Goal: Task Accomplishment & Management: Use online tool/utility

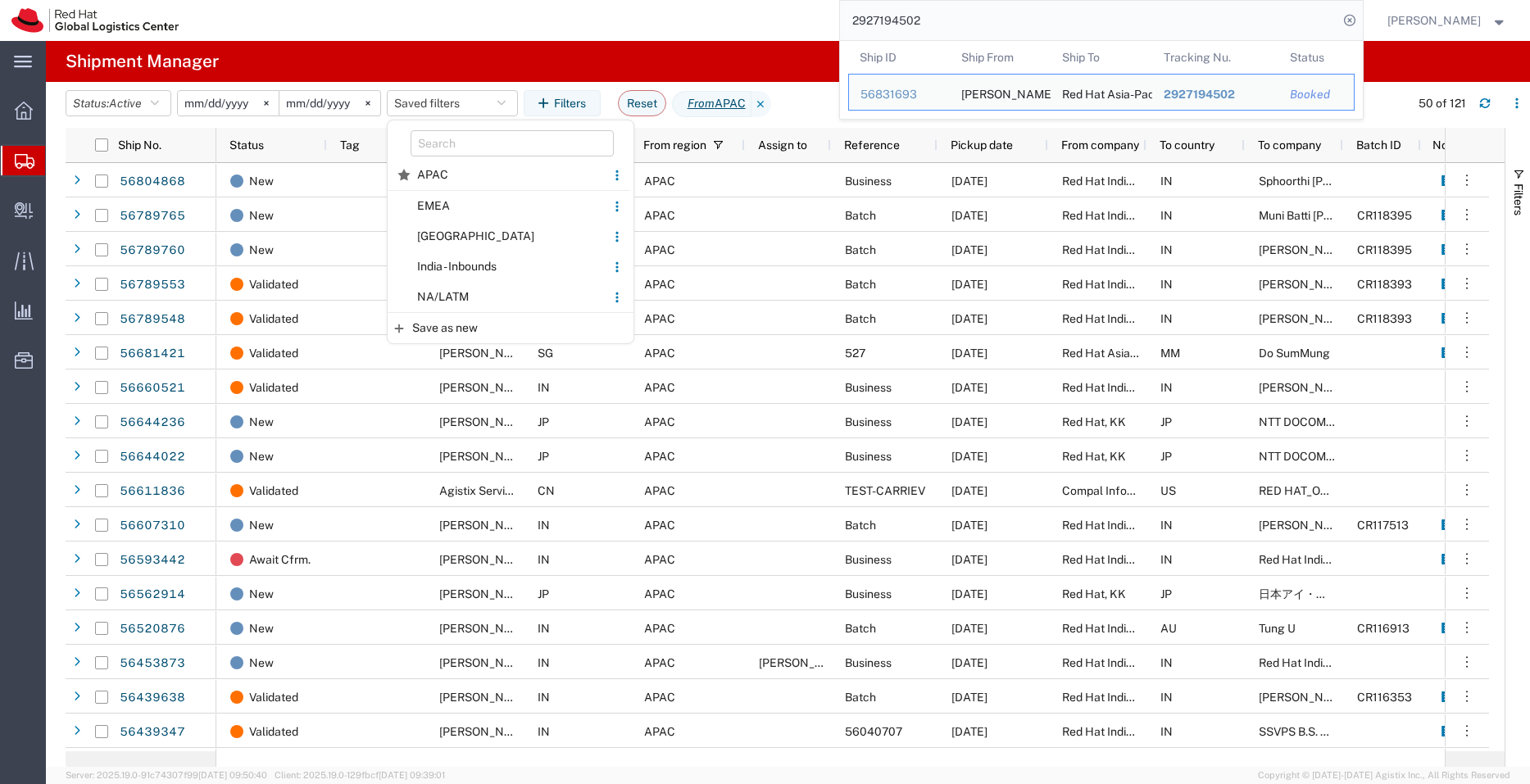
click at [838, 4] on div "2927194502 Ship ID Ship From Ship To Tracking Nu. Status Ship ID 56831693 Ship …" at bounding box center [776, 20] width 1173 height 41
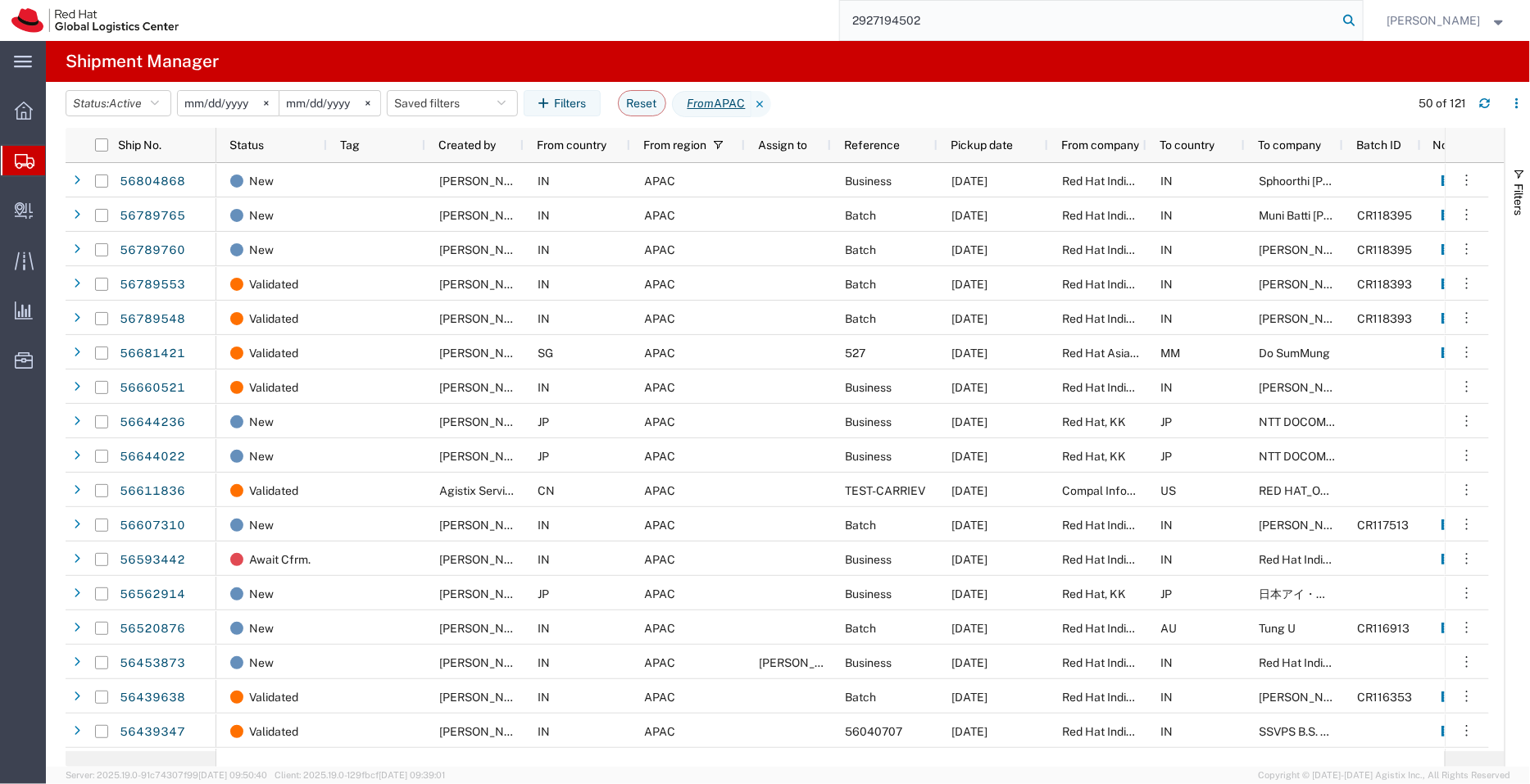
click at [1351, 19] on icon at bounding box center [1349, 20] width 23 height 23
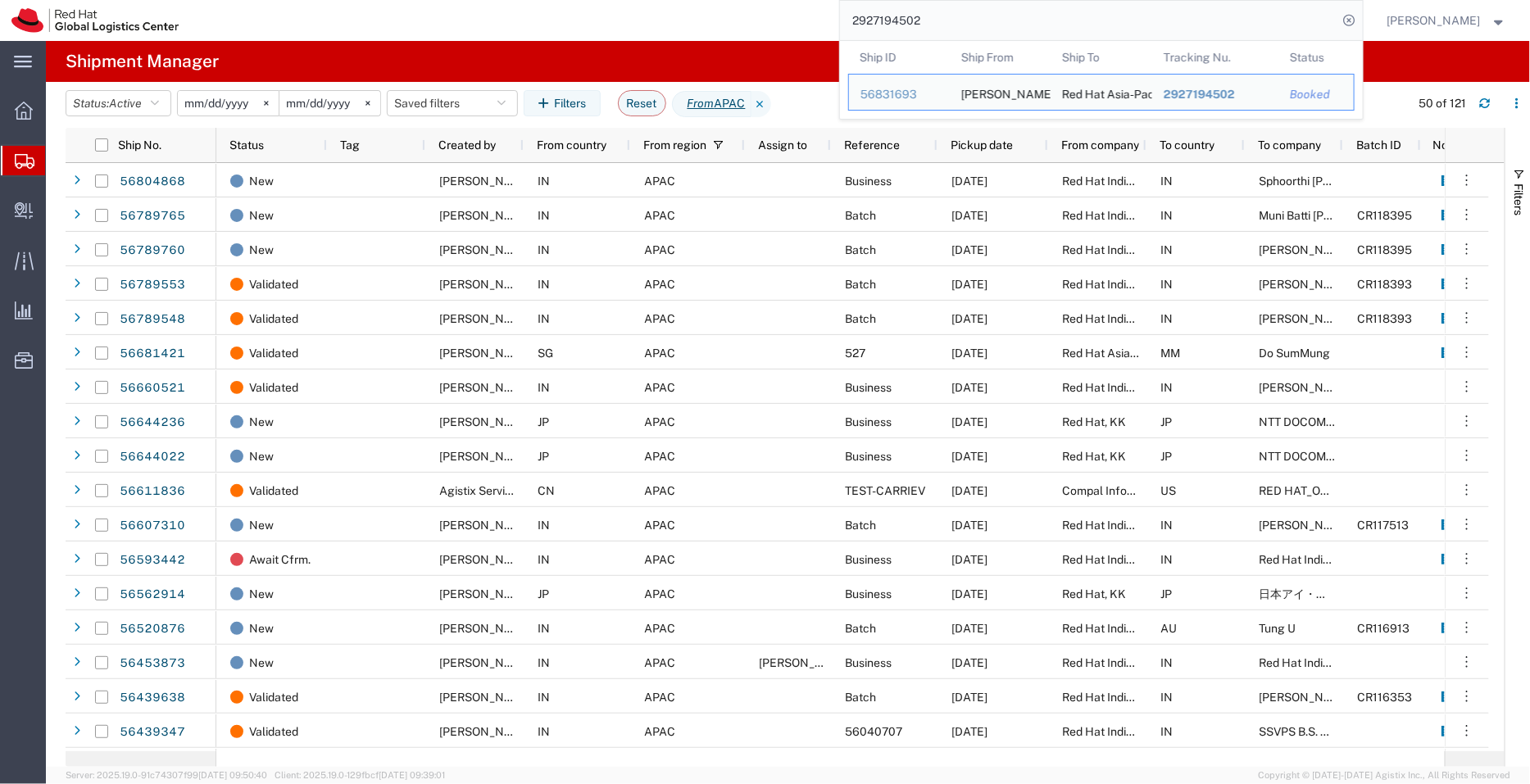
click at [1054, 19] on input "2927194502" at bounding box center [1090, 20] width 498 height 39
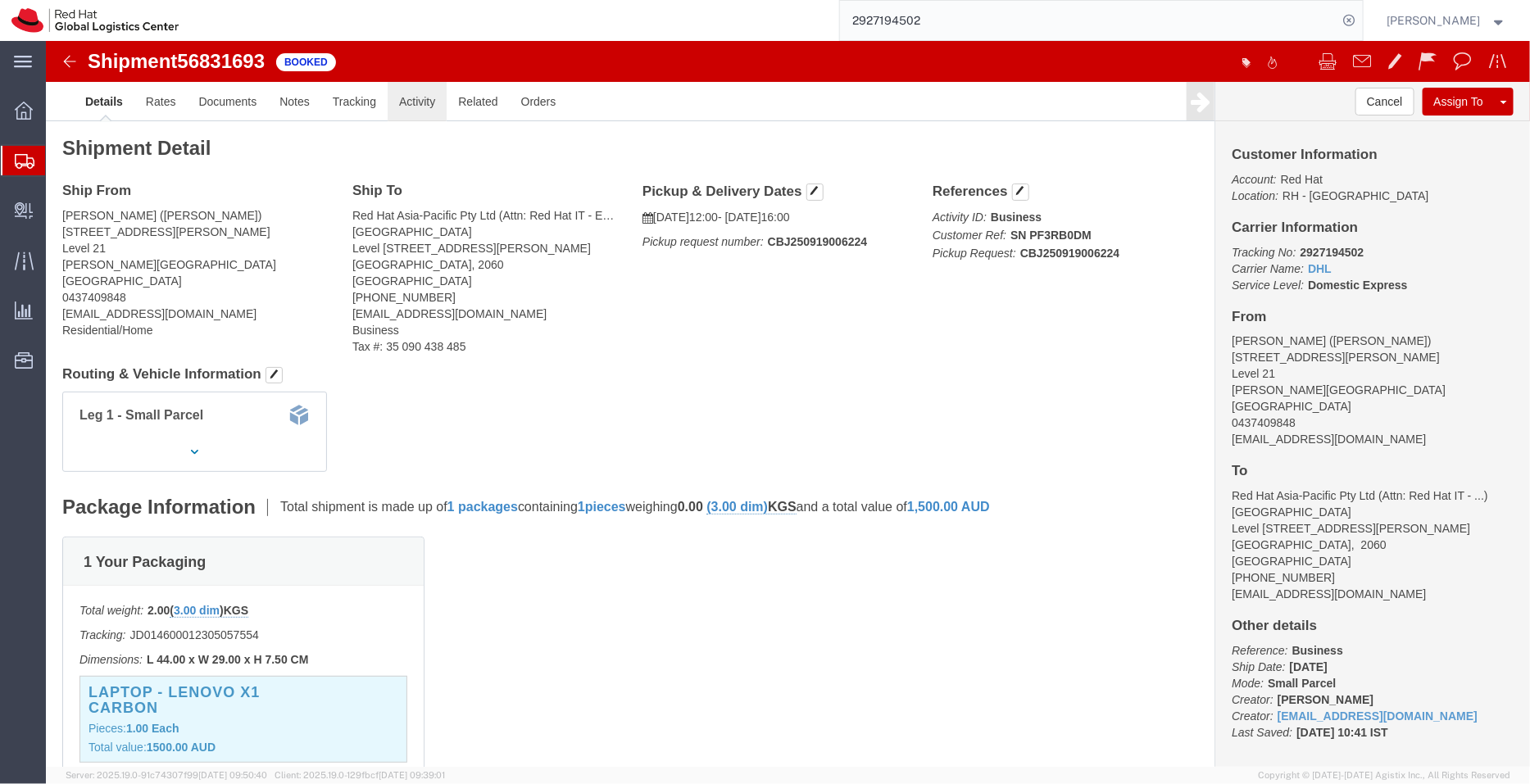
click link "Activity"
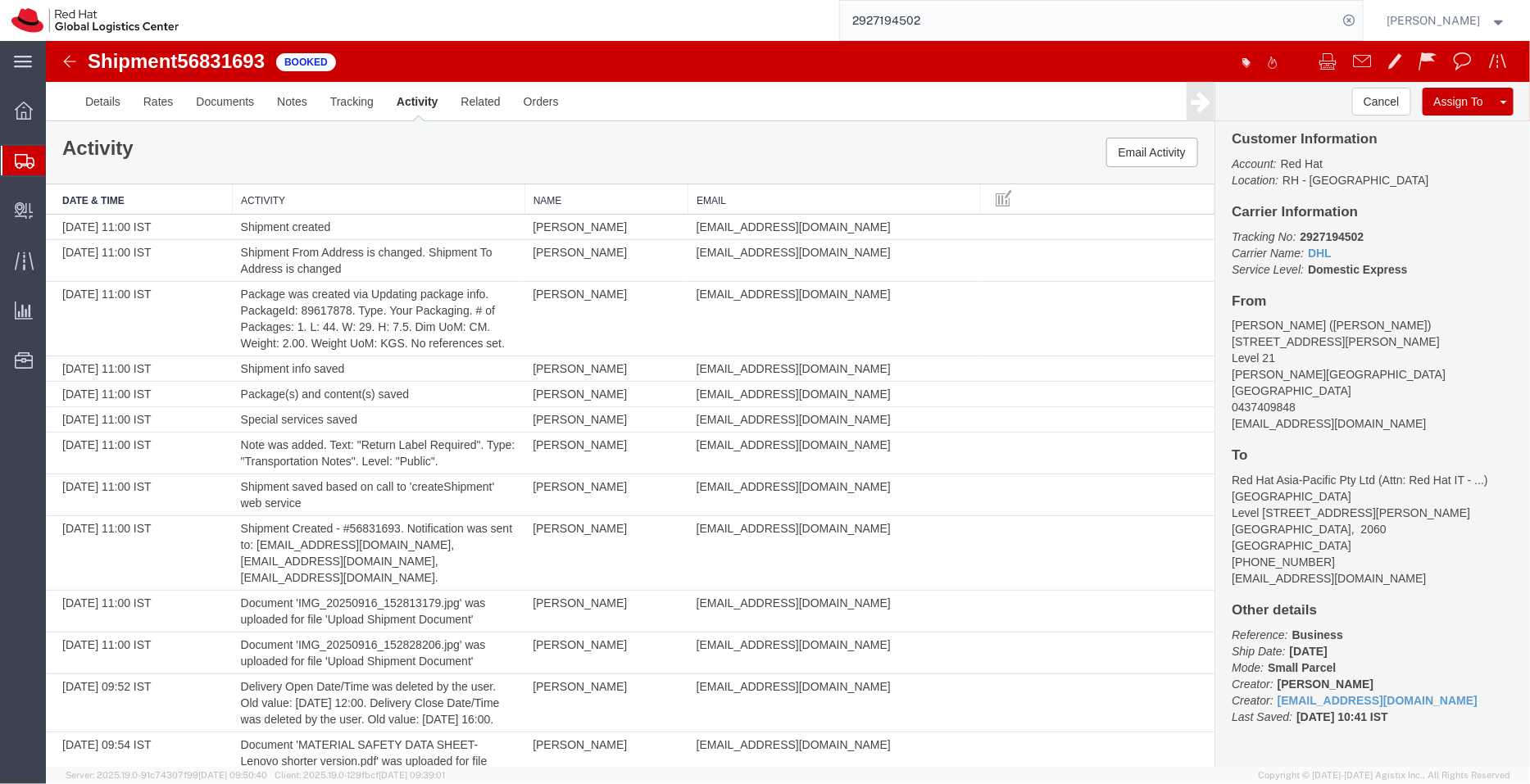
scroll to position [553, 0]
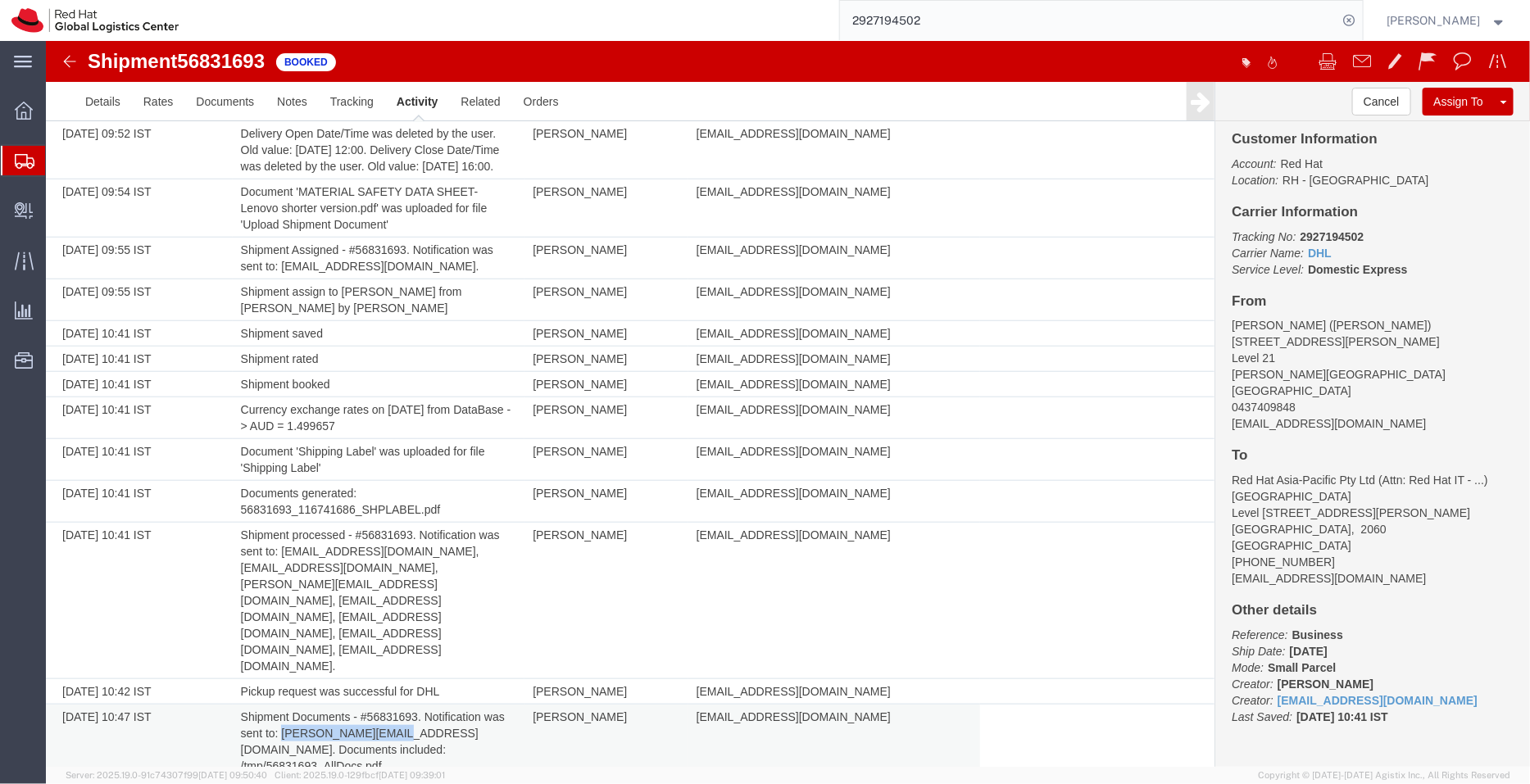
drag, startPoint x: 393, startPoint y: 663, endPoint x: 278, endPoint y: 662, distance: 115.0
click at [278, 704] on td "Shipment Documents - #56831693. Notification was sent to: danelson@redhat.com. …" at bounding box center [378, 741] width 293 height 75
copy td "danelson@redhat.com"
drag, startPoint x: 476, startPoint y: 645, endPoint x: 236, endPoint y: 642, distance: 240.0
click at [236, 704] on td "Shipment Documents - #56831693. Notification was sent to: danelson@redhat.com. …" at bounding box center [378, 741] width 293 height 75
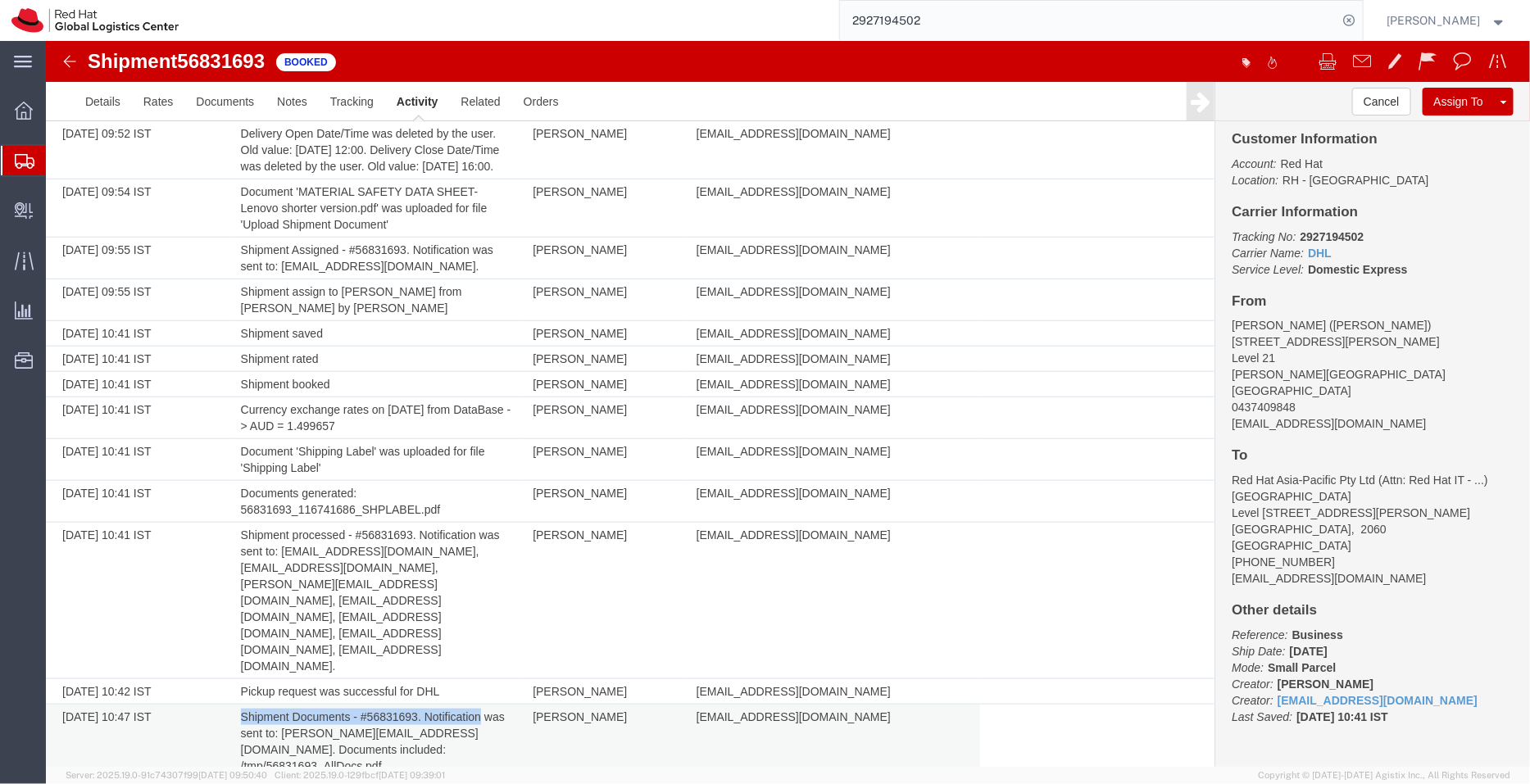
copy td "Shipment Documents - #56831693. Notification"
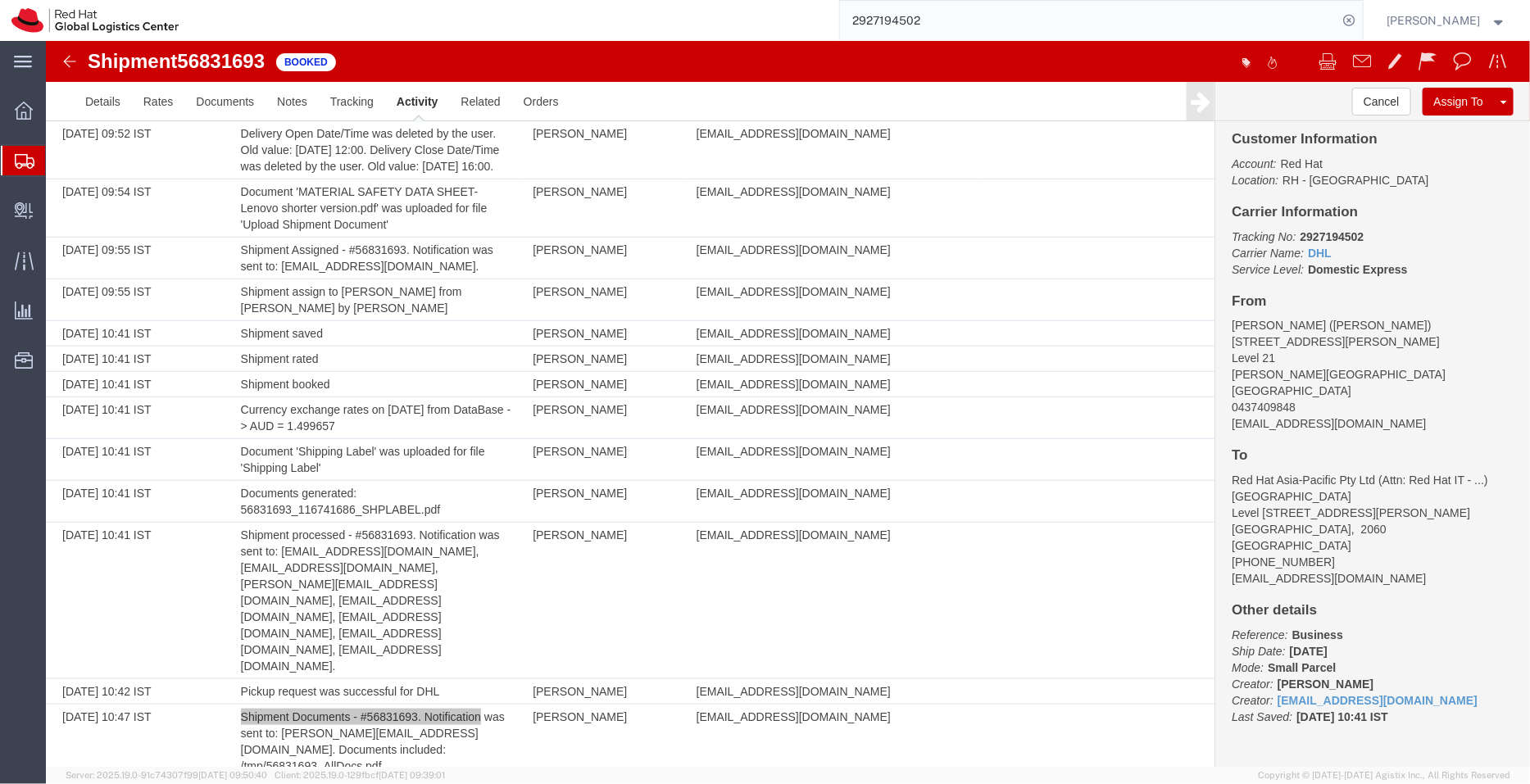
click at [0, 0] on span "Shipment Manager" at bounding box center [0, 0] width 0 height 0
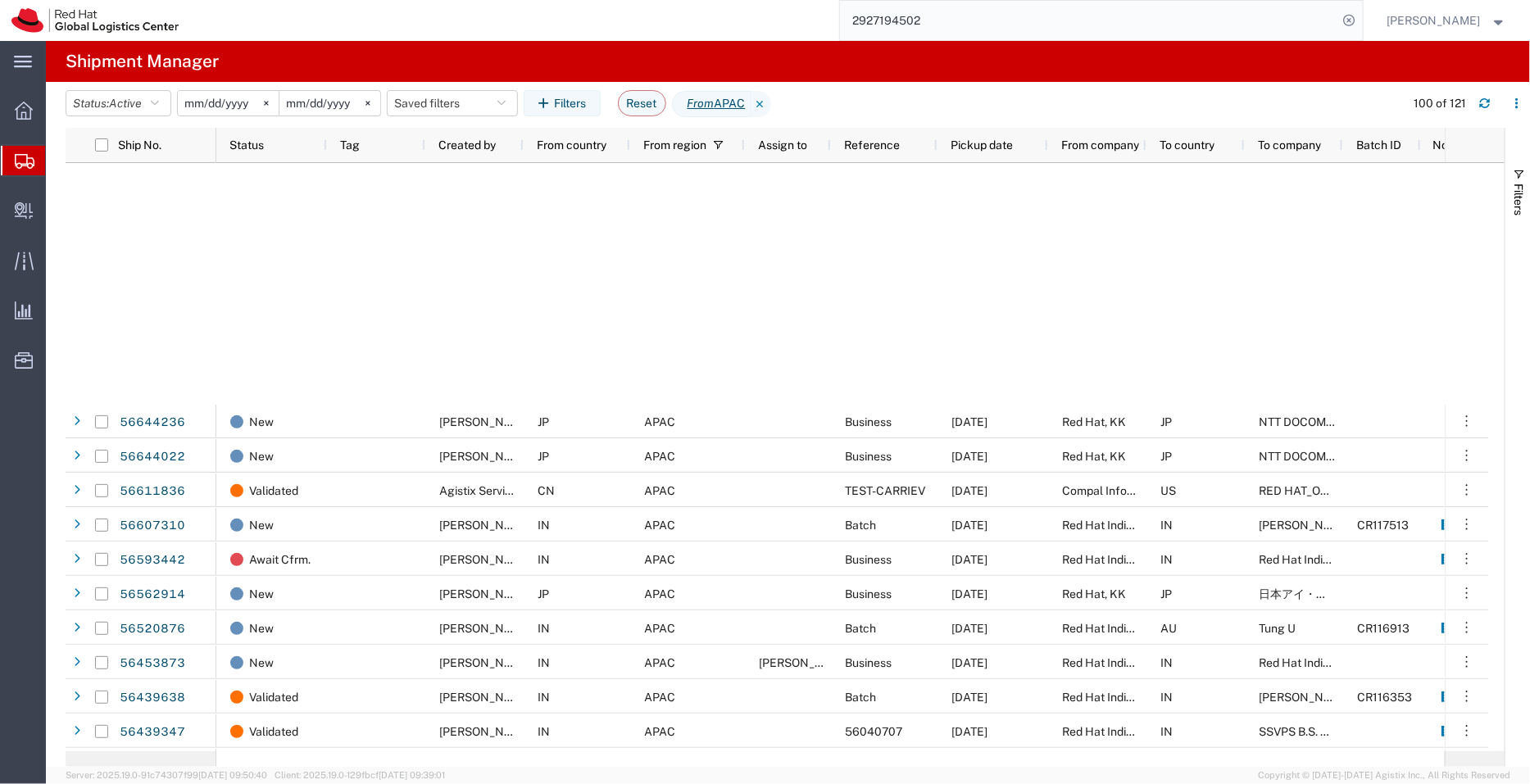
scroll to position [2092, 0]
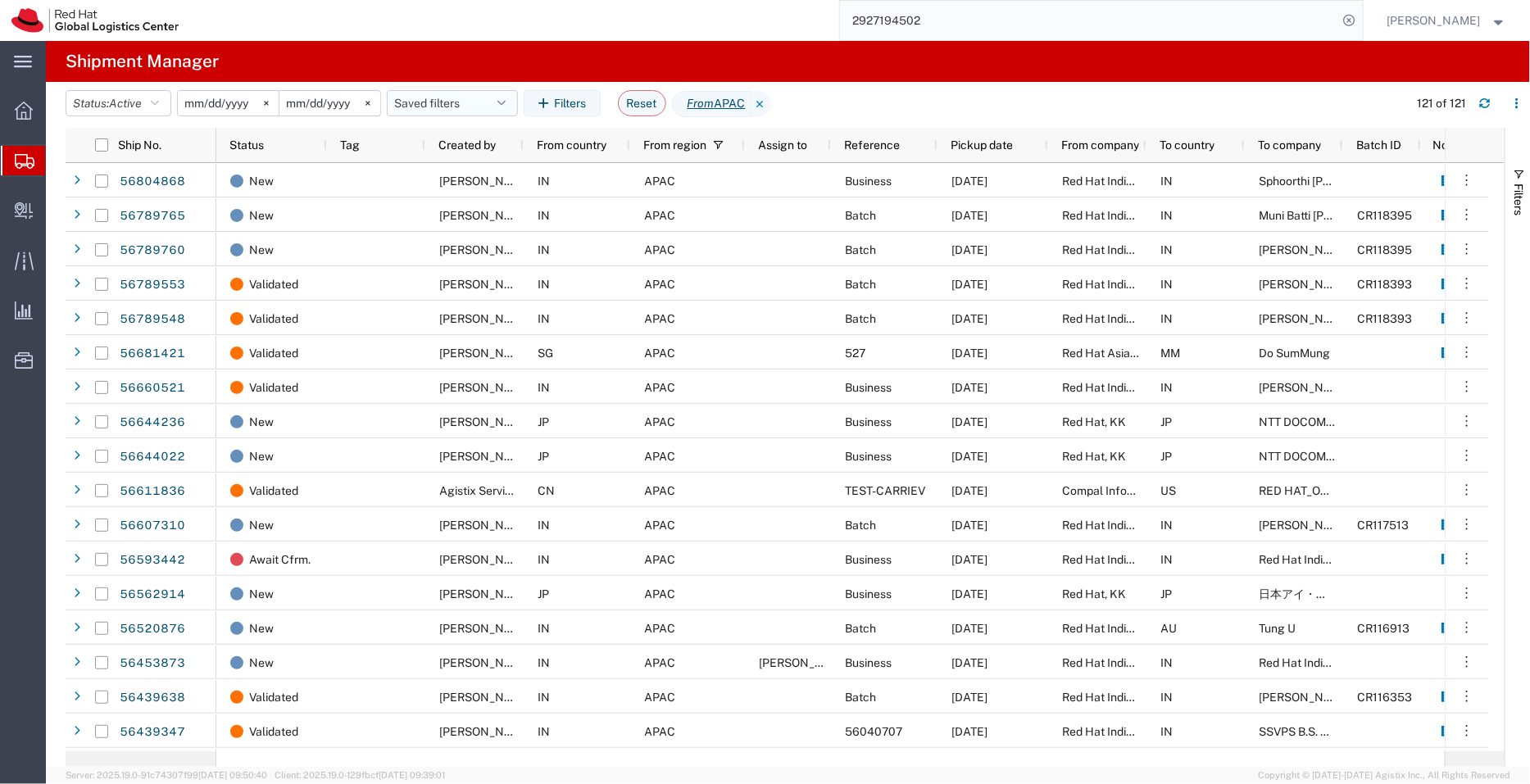
click at [459, 95] on button "Saved filters" at bounding box center [452, 103] width 131 height 26
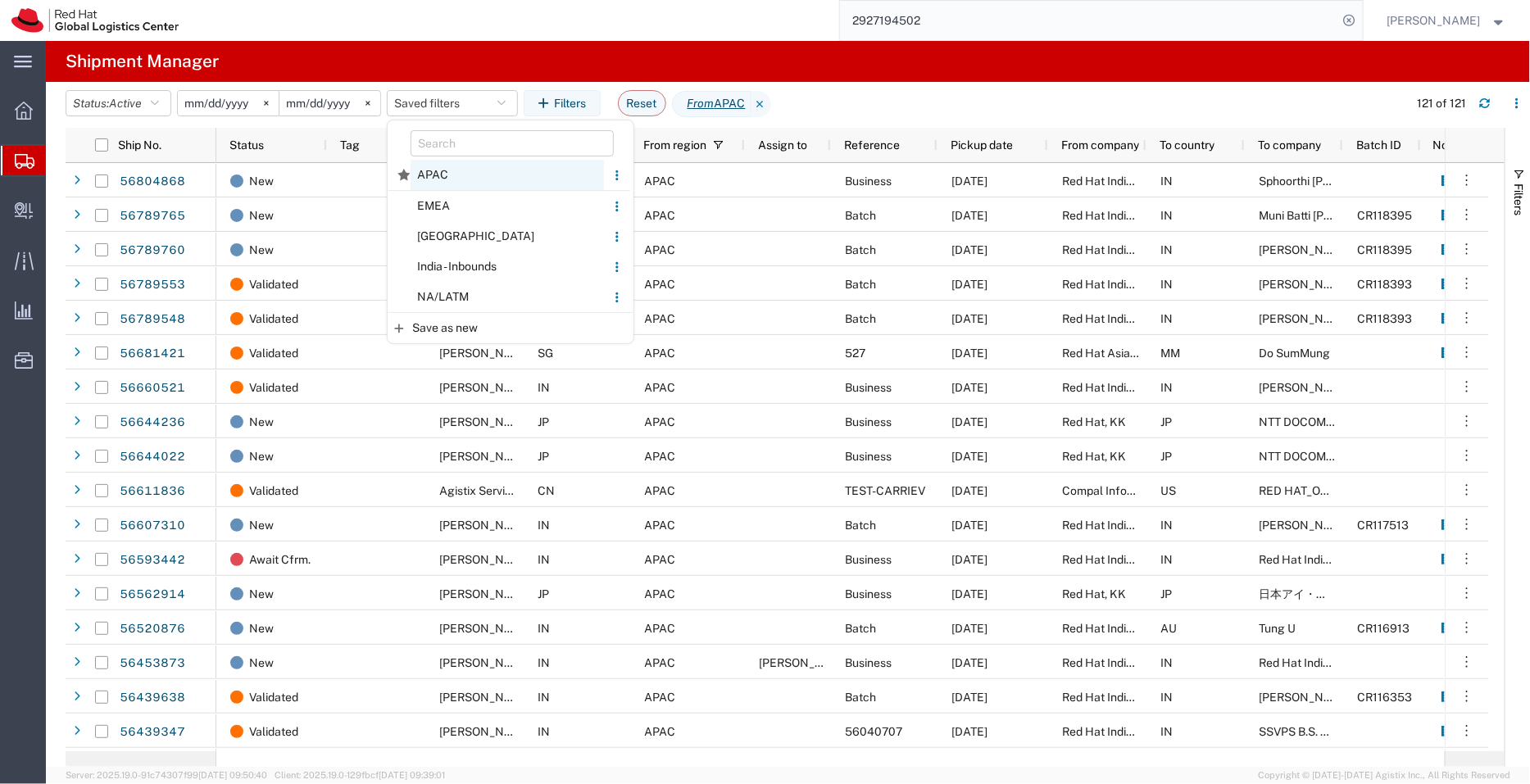
click at [447, 176] on span "APAC" at bounding box center [507, 175] width 194 height 30
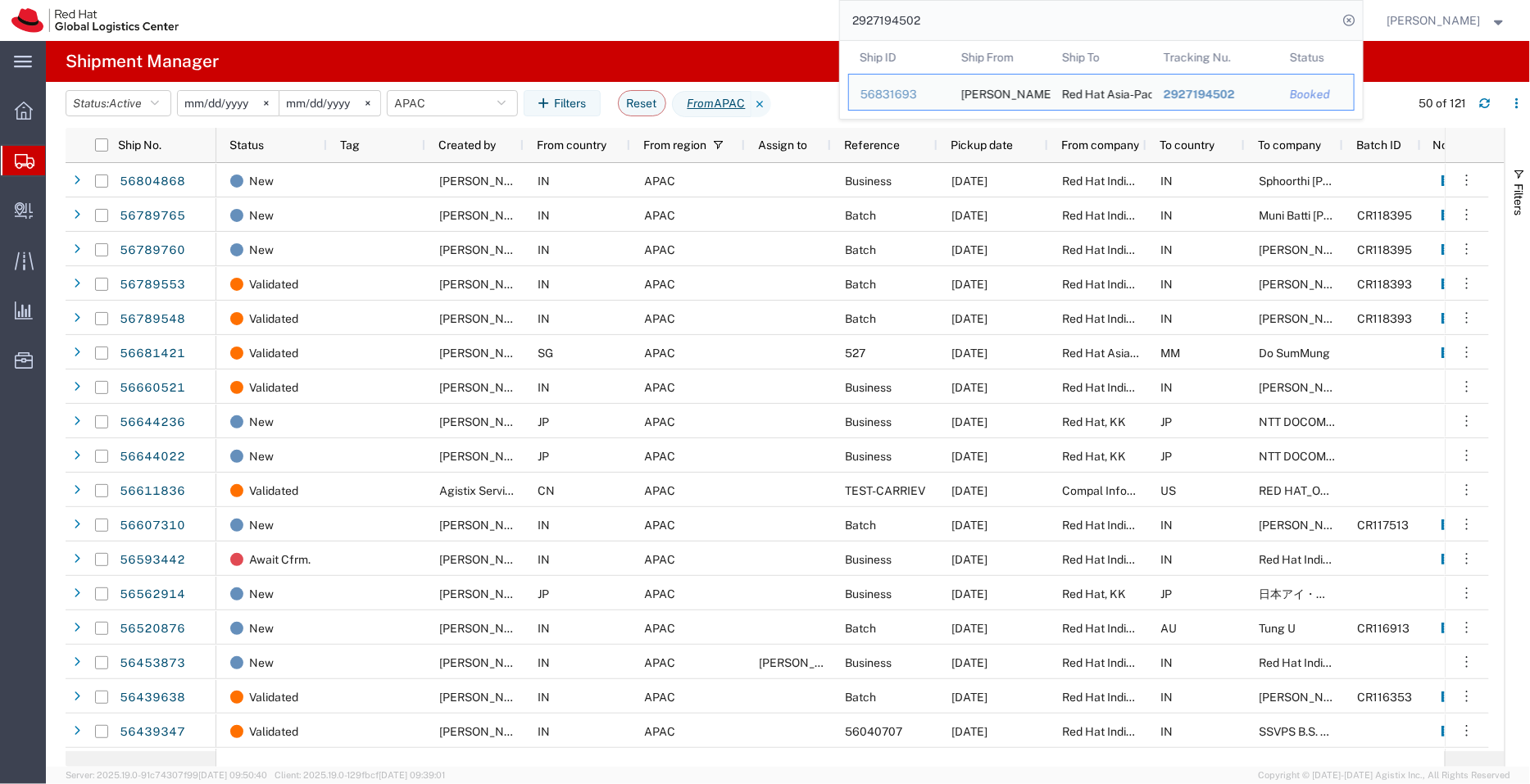
drag, startPoint x: 967, startPoint y: 21, endPoint x: 837, endPoint y: 15, distance: 130.1
click at [837, 15] on div "2927194502 Ship ID Ship From Ship To Tracking Nu. Status Ship ID 56831693 Ship …" at bounding box center [776, 20] width 1173 height 41
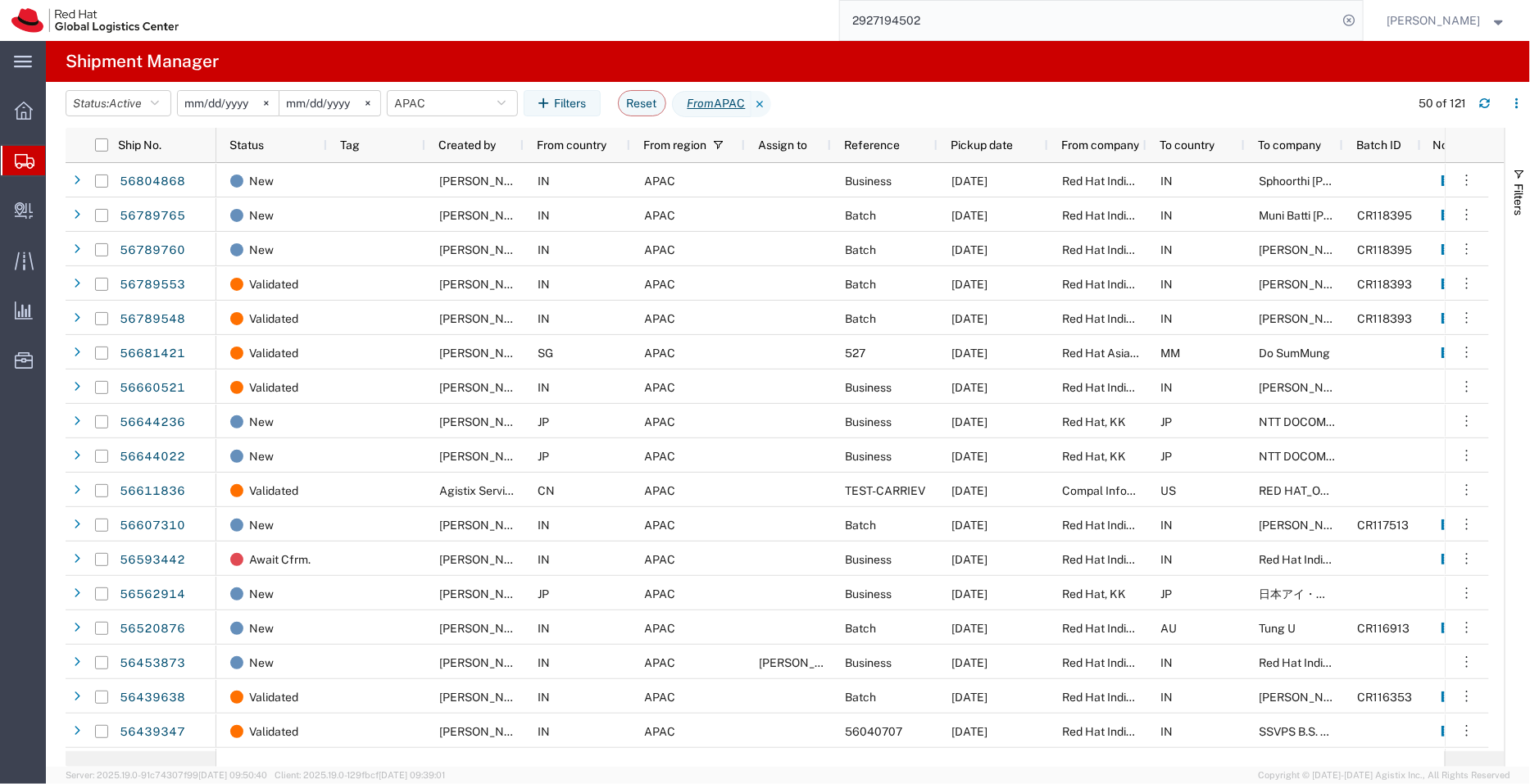
paste input "393246408829"
type input "393246408829"
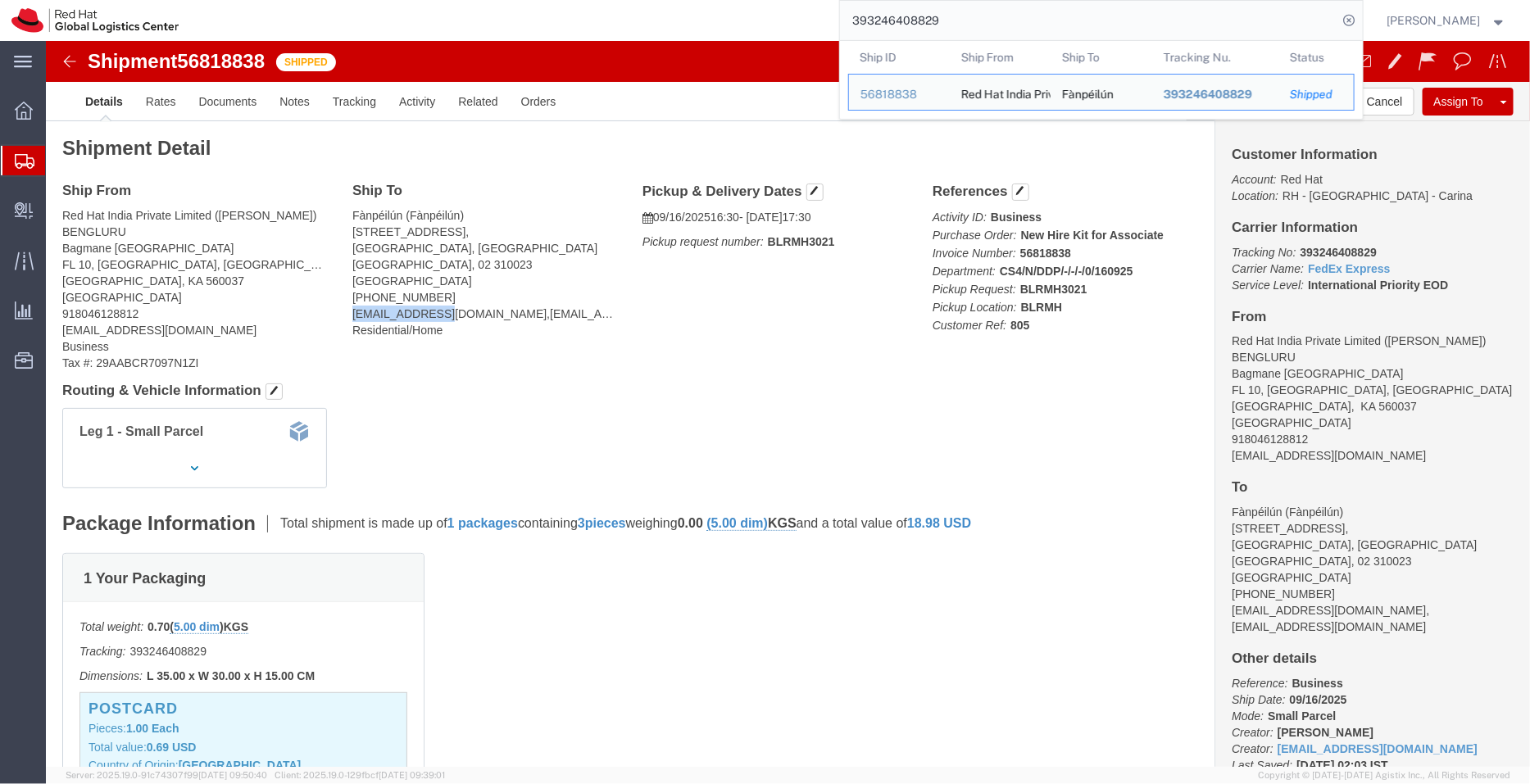
drag, startPoint x: 393, startPoint y: 272, endPoint x: 302, endPoint y: 269, distance: 91.0
click div "Ship To Fànpéilún (Fànpéilún) Room 301, Unit 4, Building 11, Vanke Yuquan Phase…"
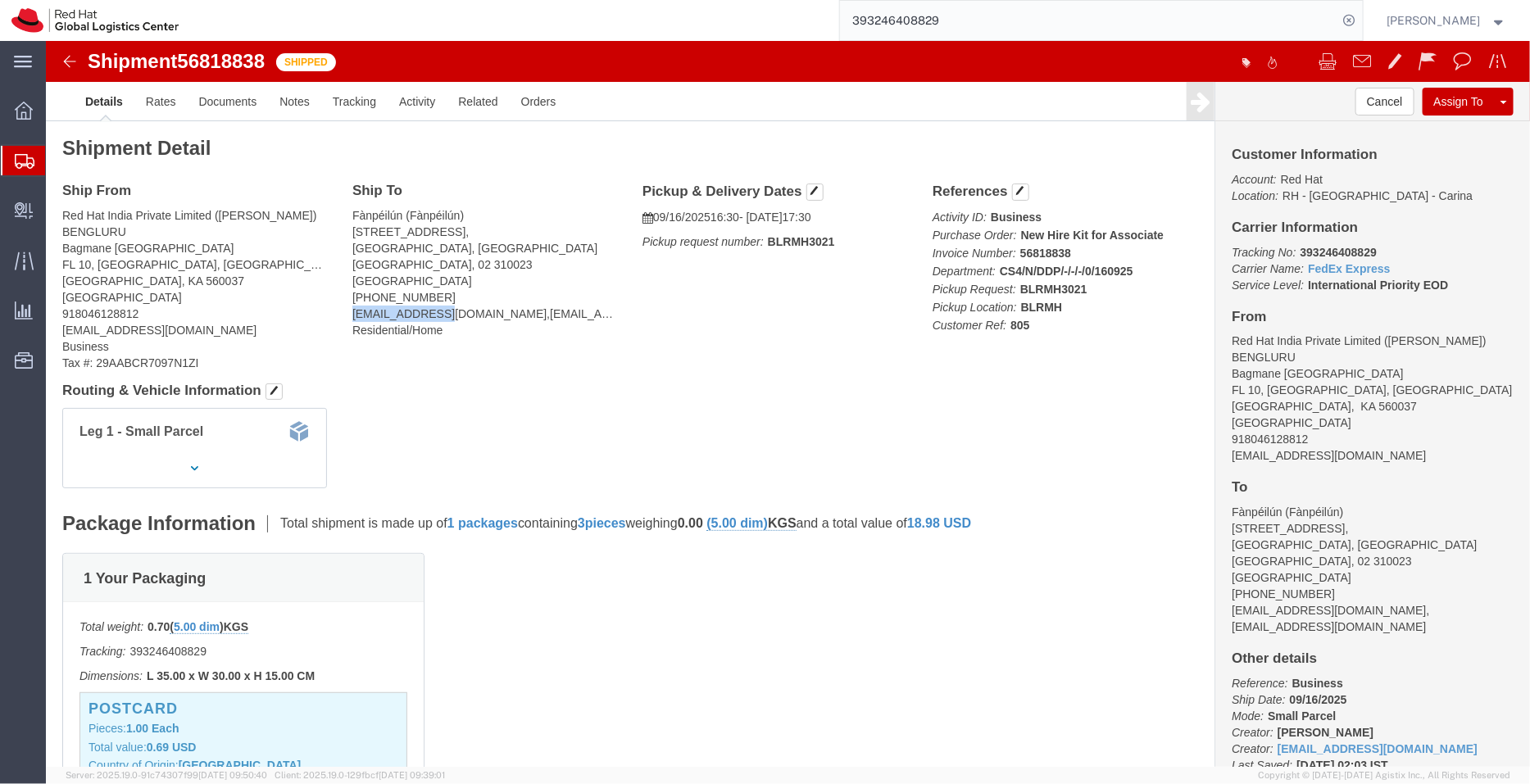
copy address "pfan@redhat.com"
click at [0, 0] on span "Shipment Manager" at bounding box center [0, 0] width 0 height 0
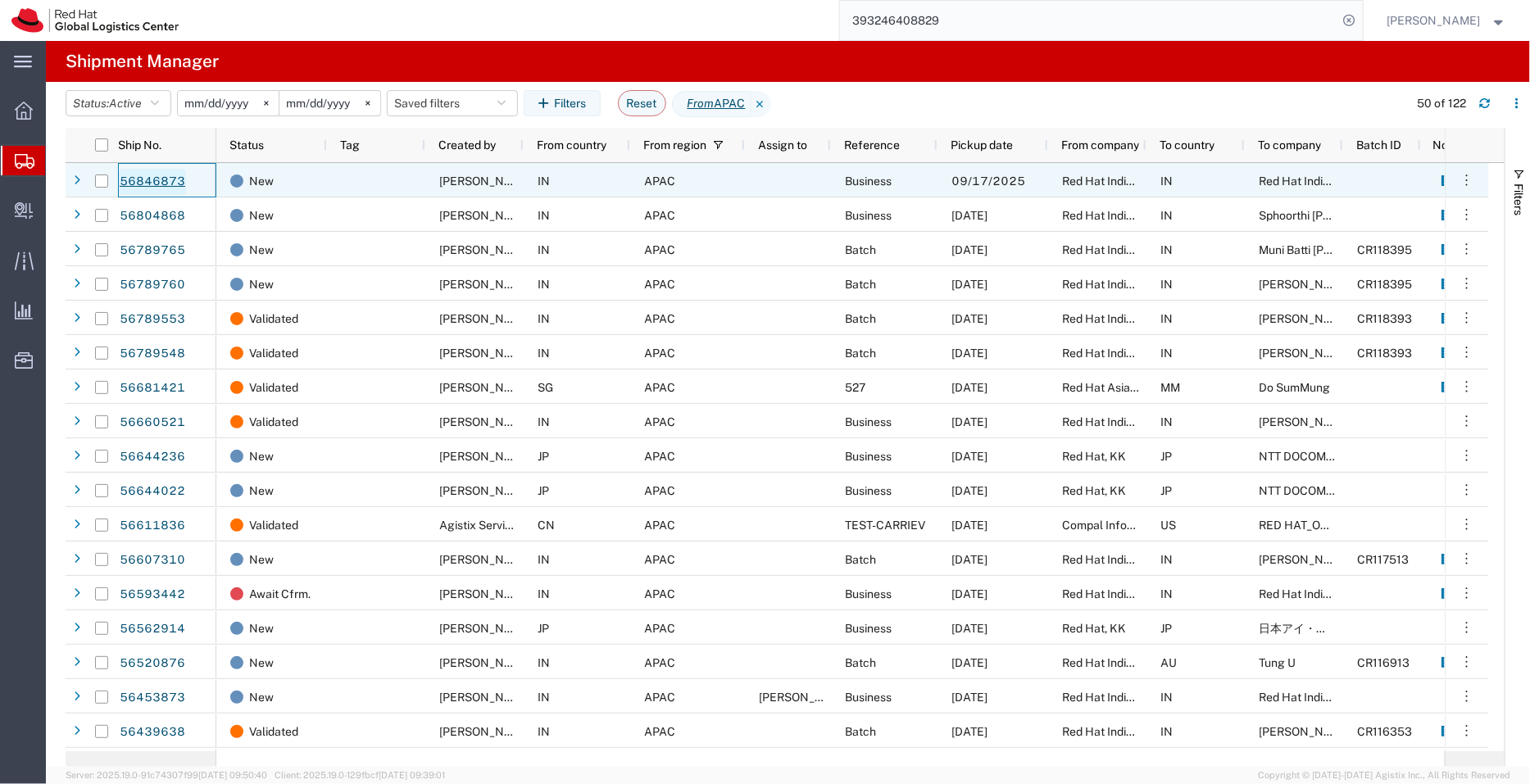
click at [180, 178] on link "56846873" at bounding box center [153, 182] width 67 height 26
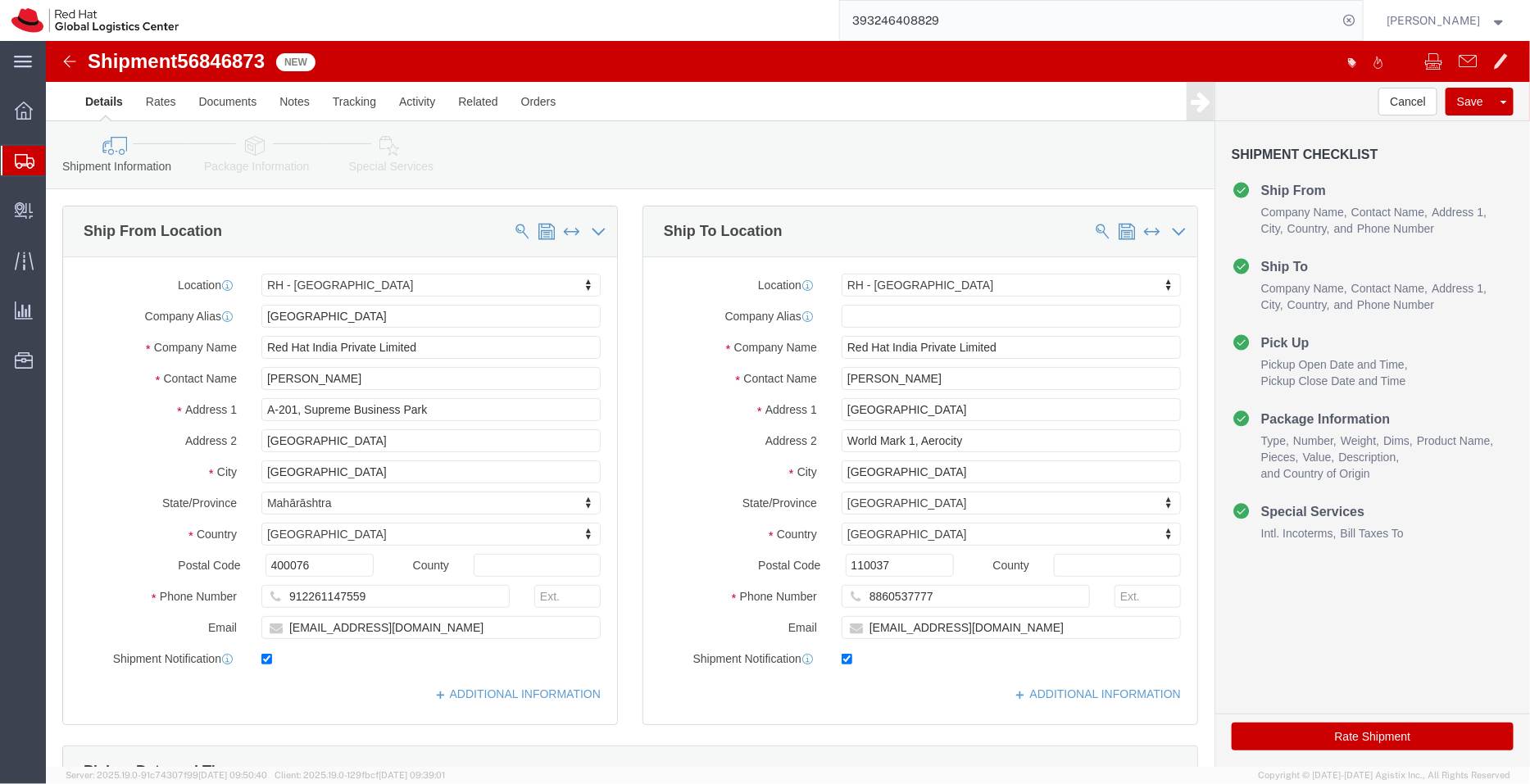
select select "37986"
select select "37948"
click link "Package Information"
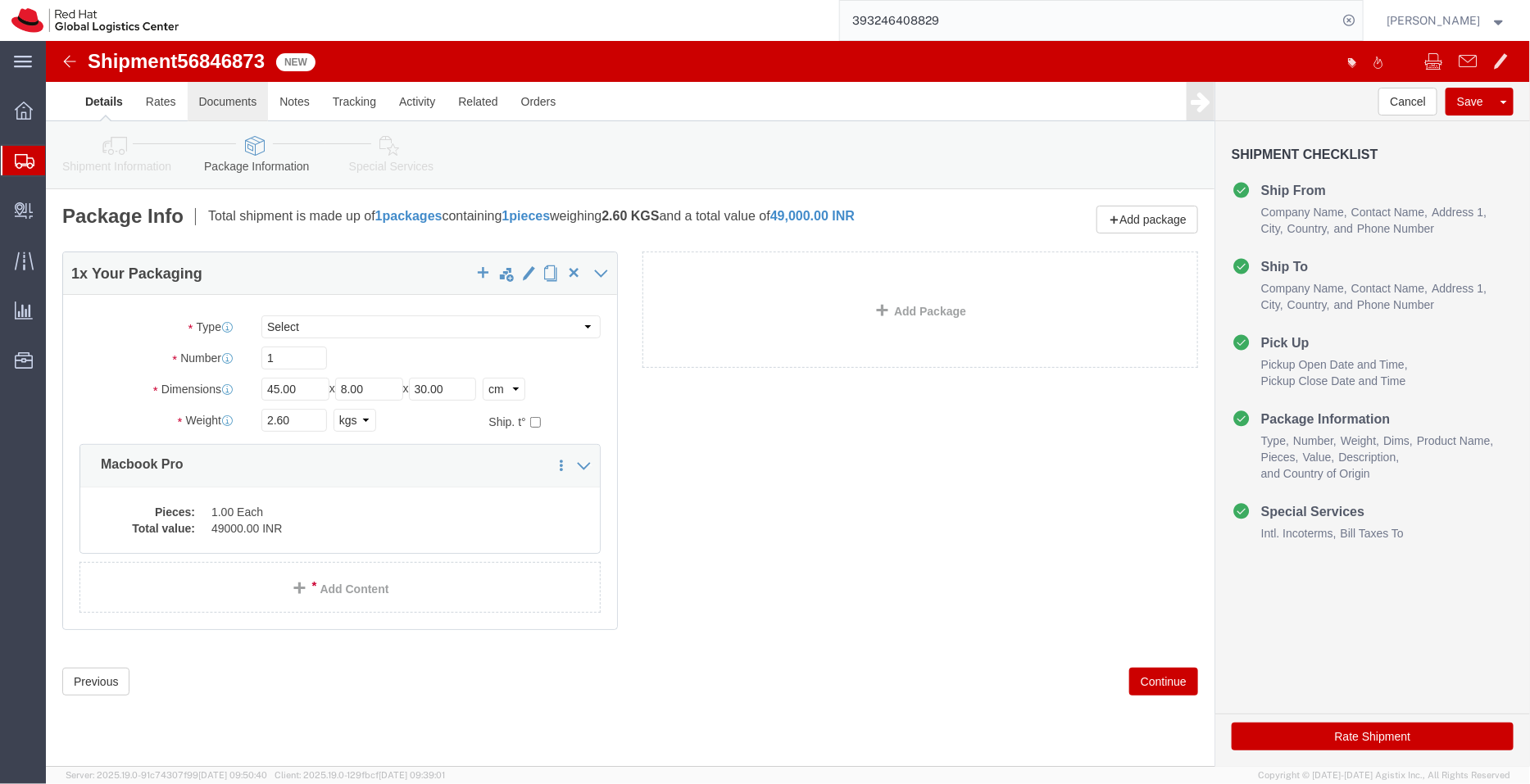
click link "Documents"
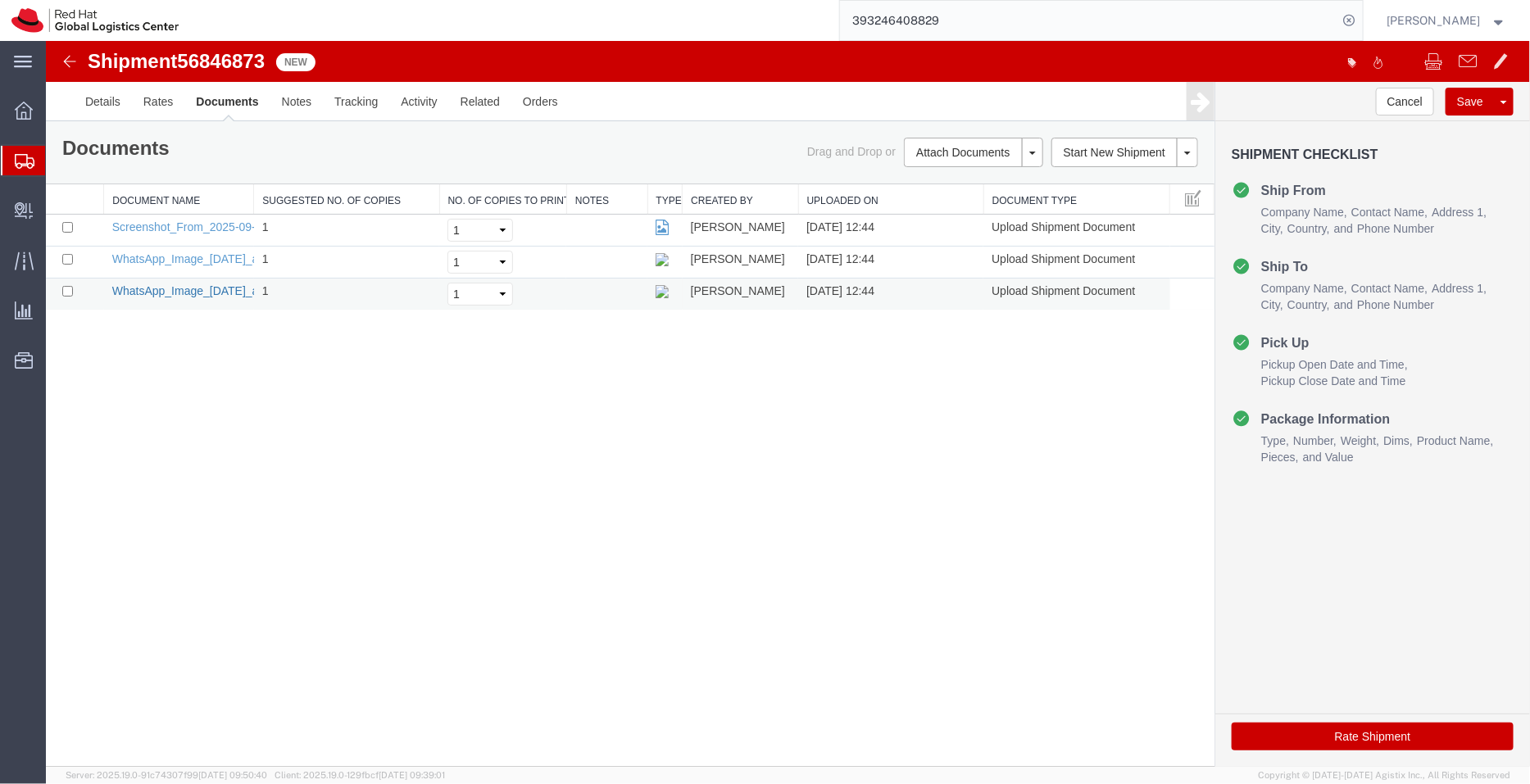
click at [208, 296] on td "WhatsApp_Image_2025-09-17_at_12.39.07.jpeg" at bounding box center [178, 293] width 150 height 32
click at [212, 289] on link "WhatsApp_Image_2025-09-17_at_12.39.07.jpeg" at bounding box center [225, 290] width 226 height 13
click at [191, 259] on link "WhatsApp_Image_2025-09-17_at_10.13.09.jpeg" at bounding box center [220, 258] width 217 height 13
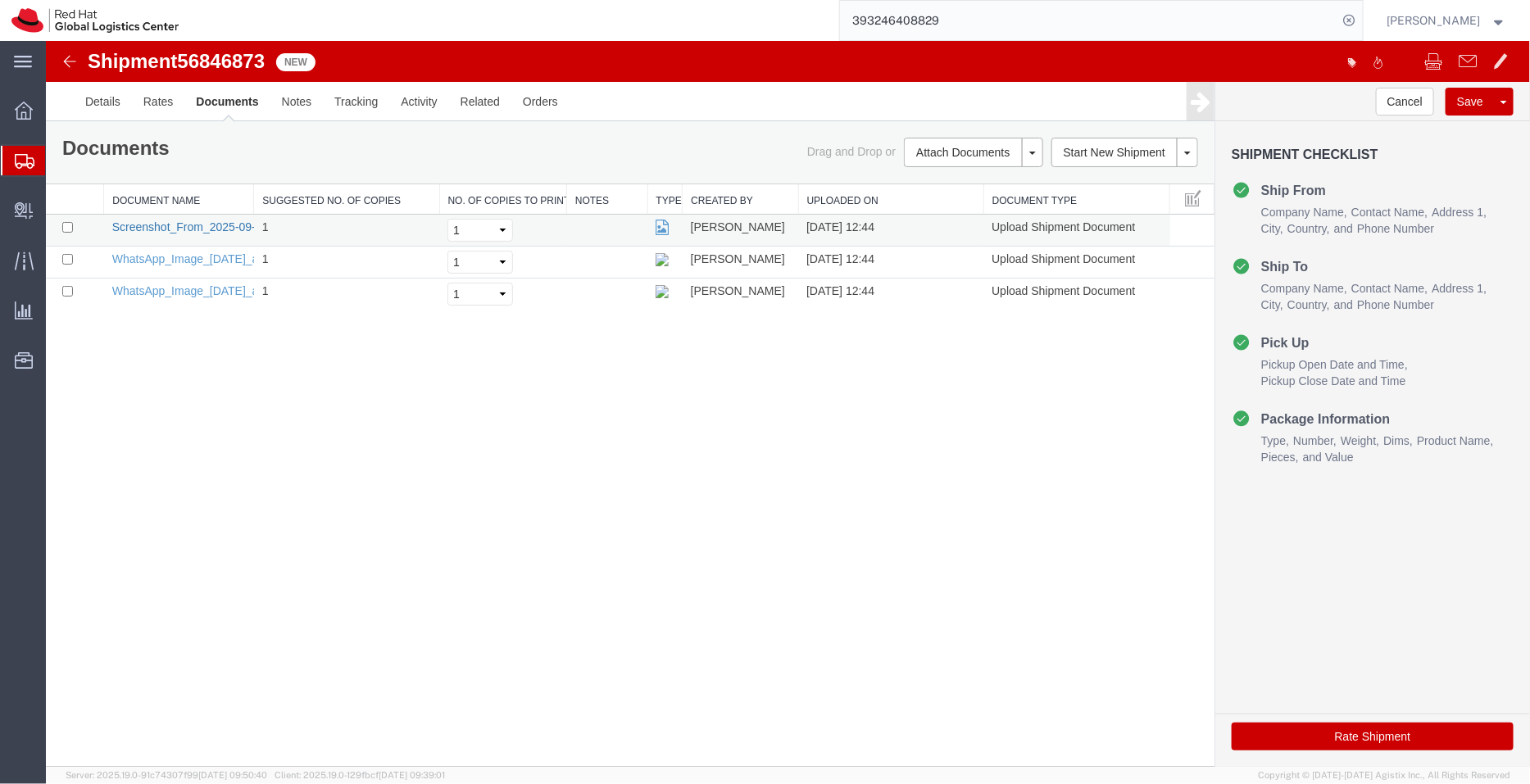
click at [230, 222] on link "Screenshot_From_2025-09-17_10-59-21.png" at bounding box center [227, 226] width 231 height 13
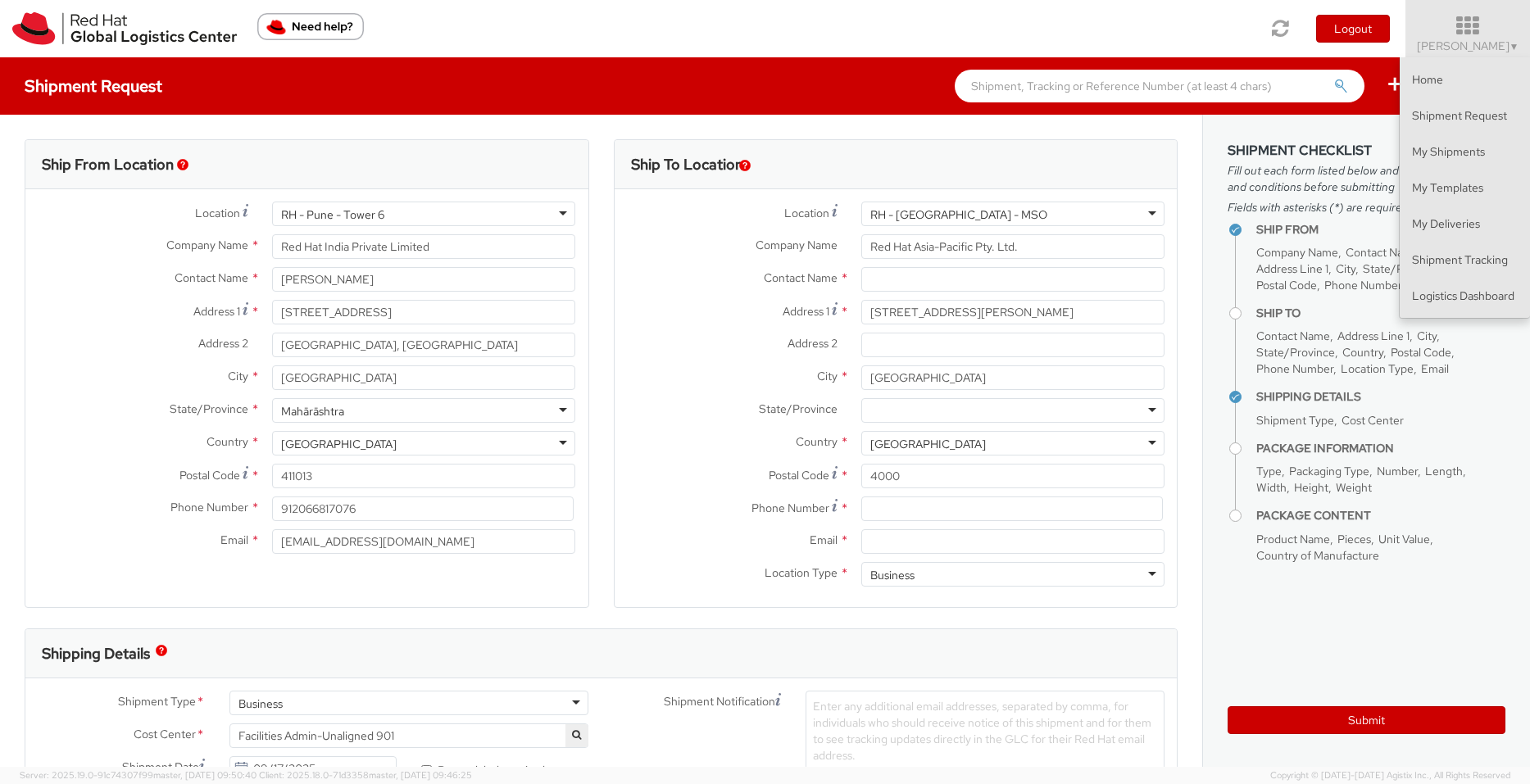
select select
drag, startPoint x: 0, startPoint y: 0, endPoint x: 1471, endPoint y: 291, distance: 1499.5
click at [1471, 291] on link "Logistics Dashboard" at bounding box center [1465, 296] width 130 height 36
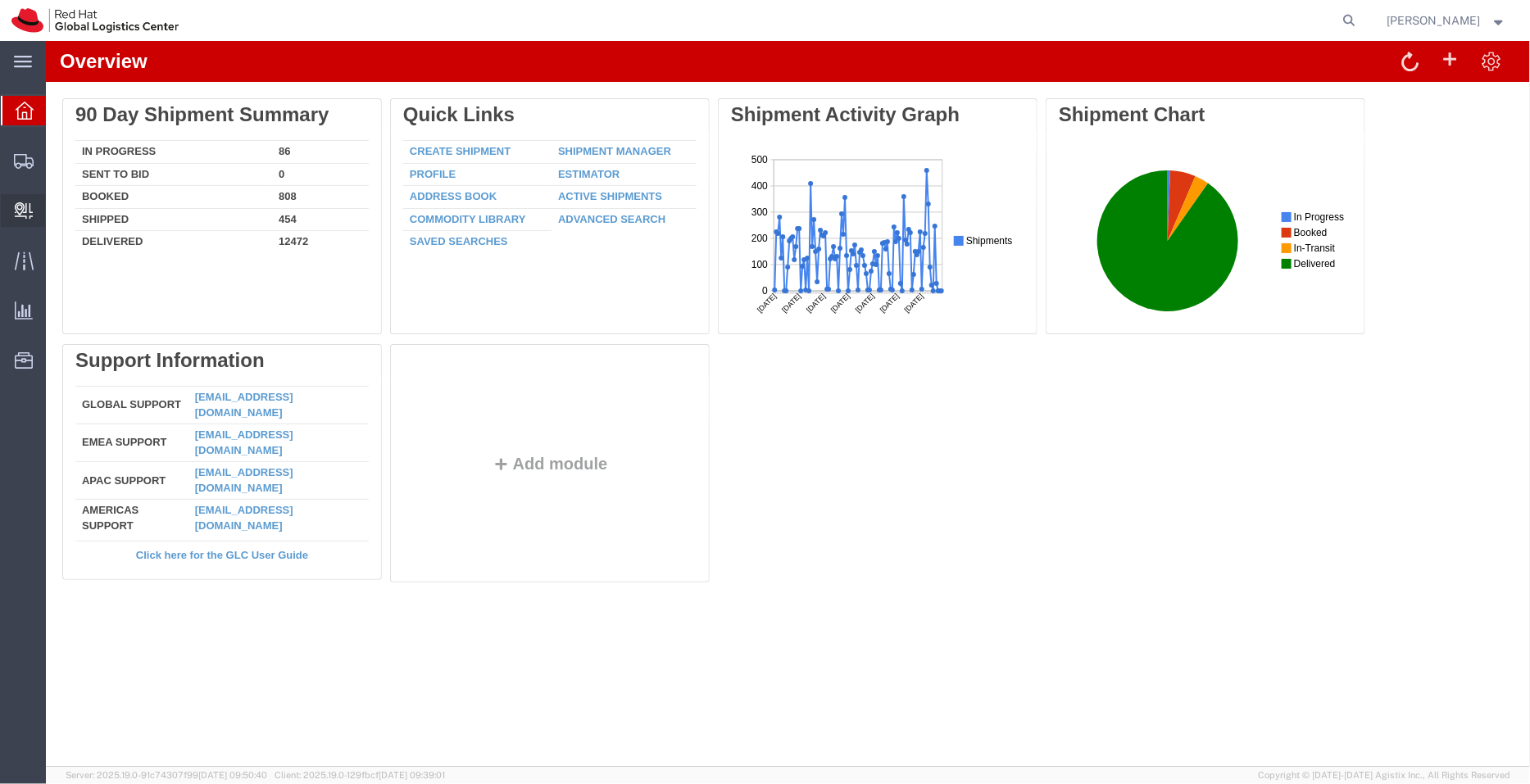
click at [0, 0] on span "Create Delivery" at bounding box center [0, 0] width 0 height 0
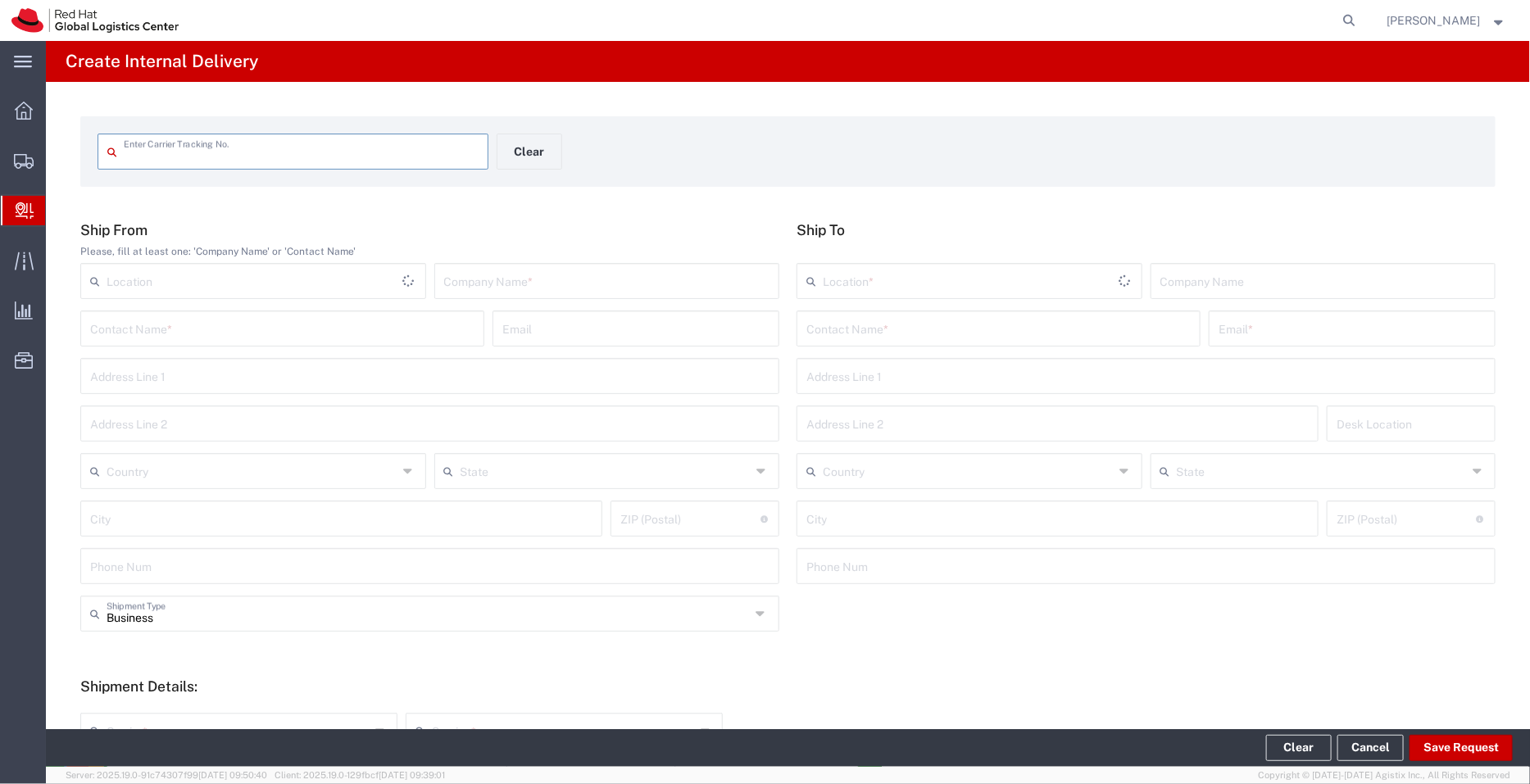
click at [247, 164] on input "text" at bounding box center [301, 151] width 355 height 29
type input "53598762641"
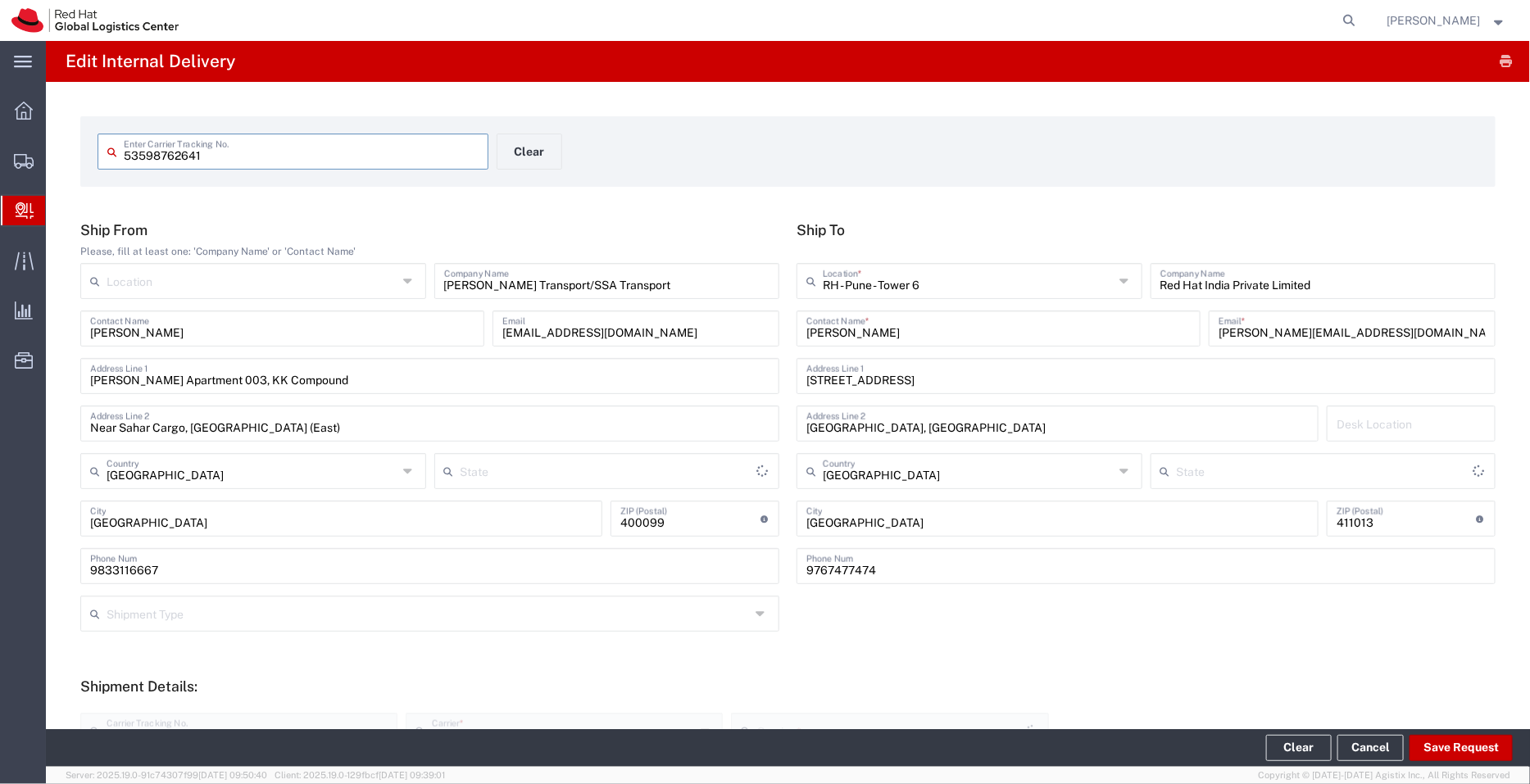
type input "Your Packaging"
type input "Mahārāshtra"
type input "Ground"
type input "Mahārāshtra"
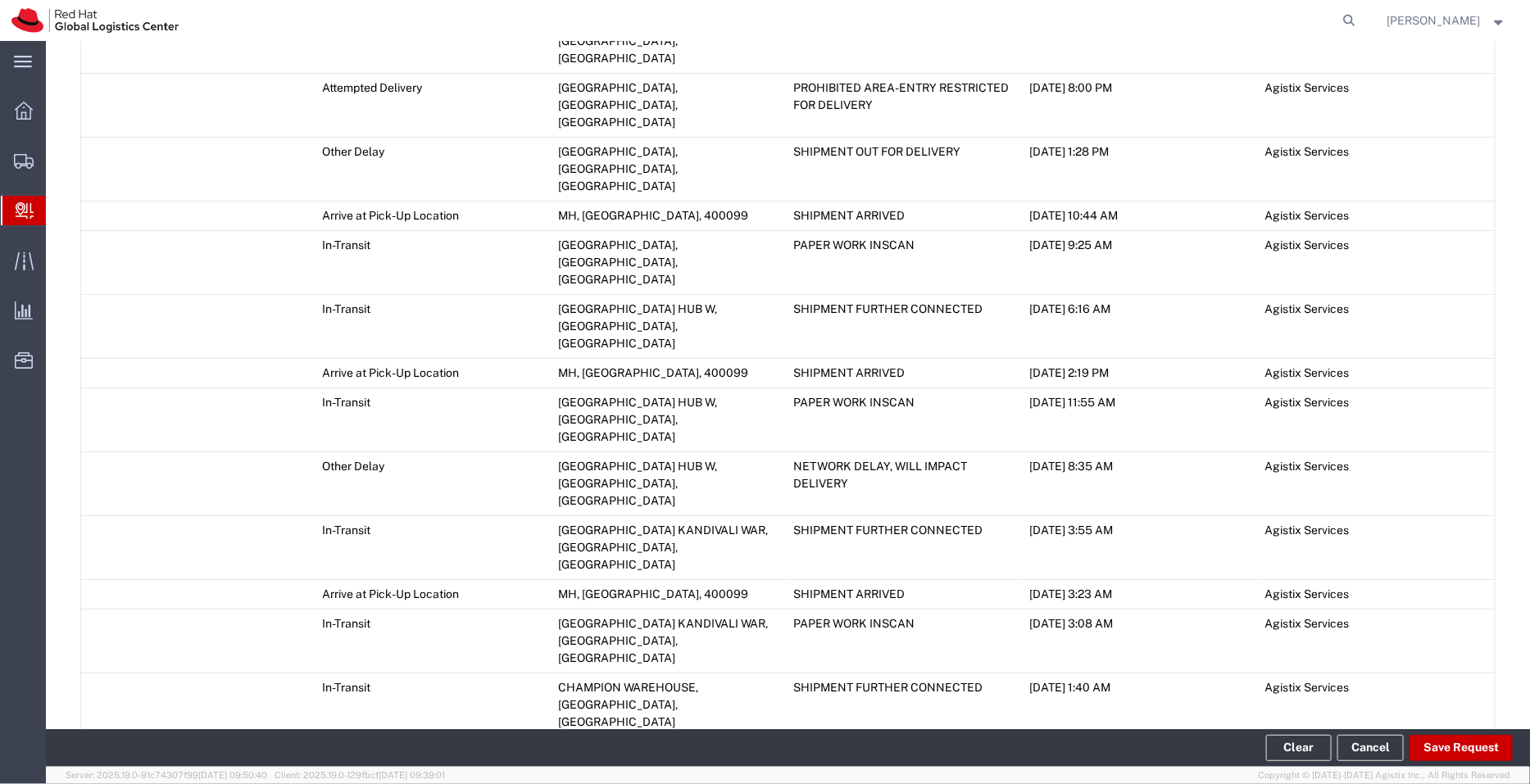
scroll to position [1104, 0]
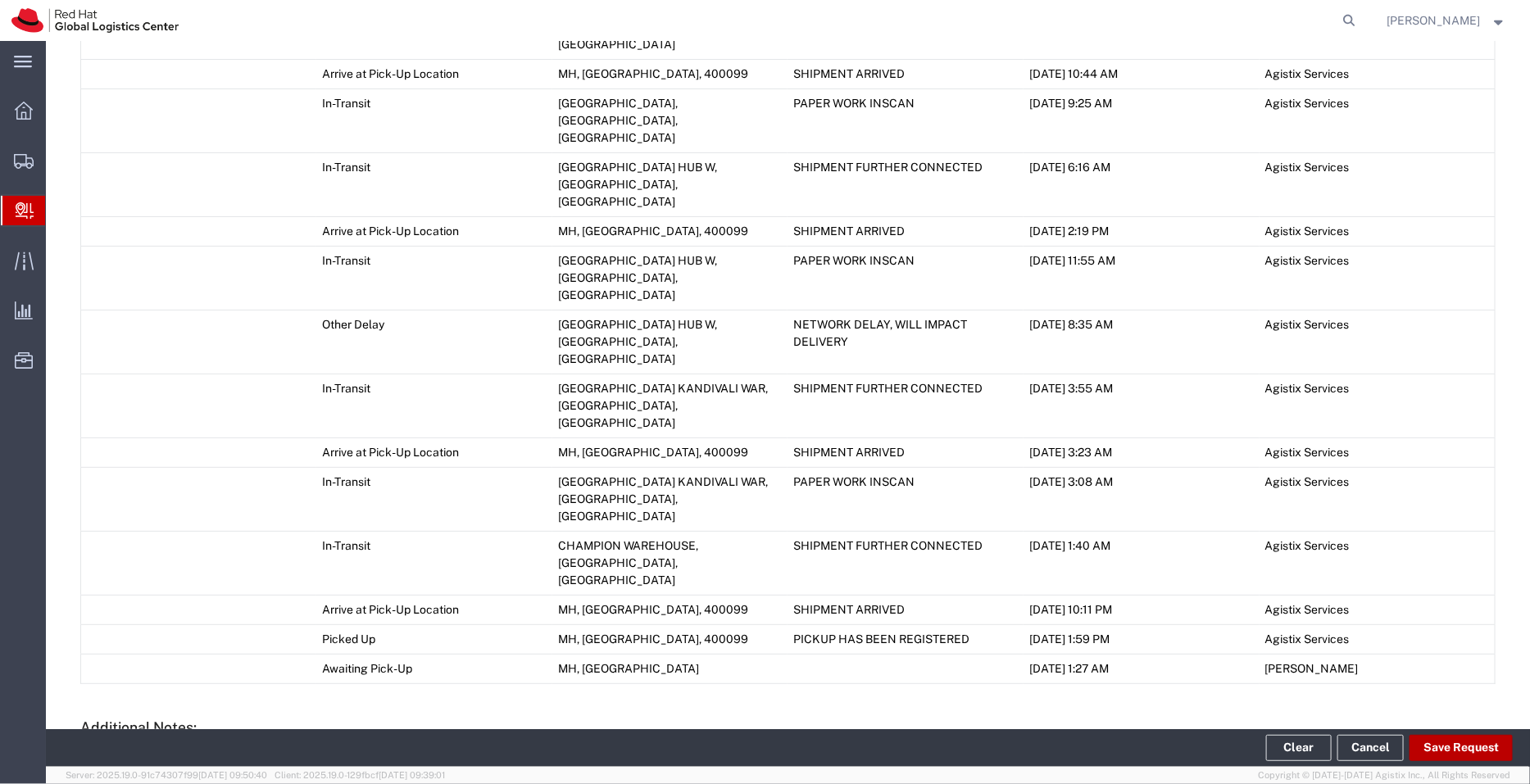
click at [1458, 749] on button "Save Request" at bounding box center [1462, 748] width 104 height 26
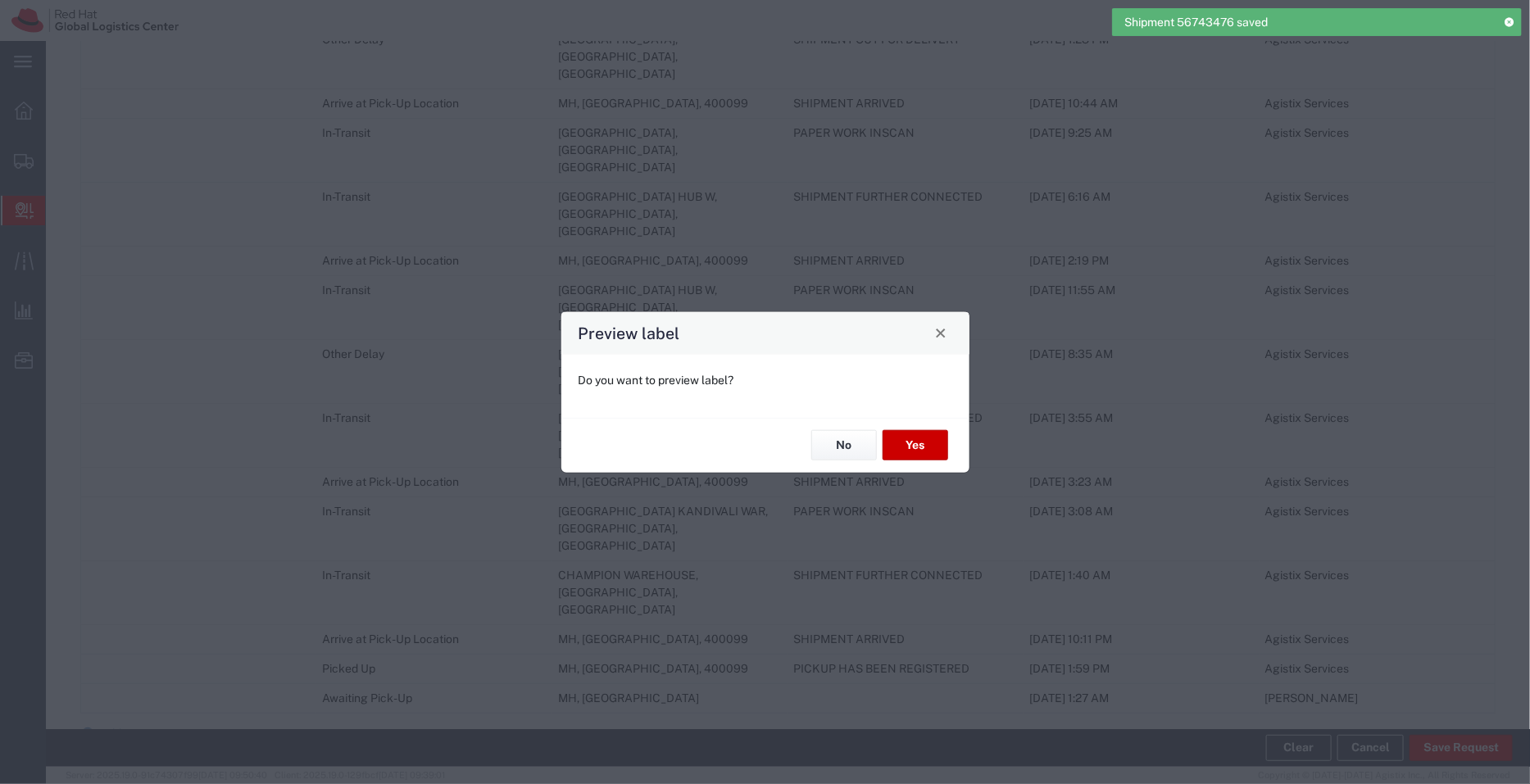
type input "Your Packaging"
type input "Ground"
click at [915, 440] on button "Yes" at bounding box center [915, 445] width 65 height 30
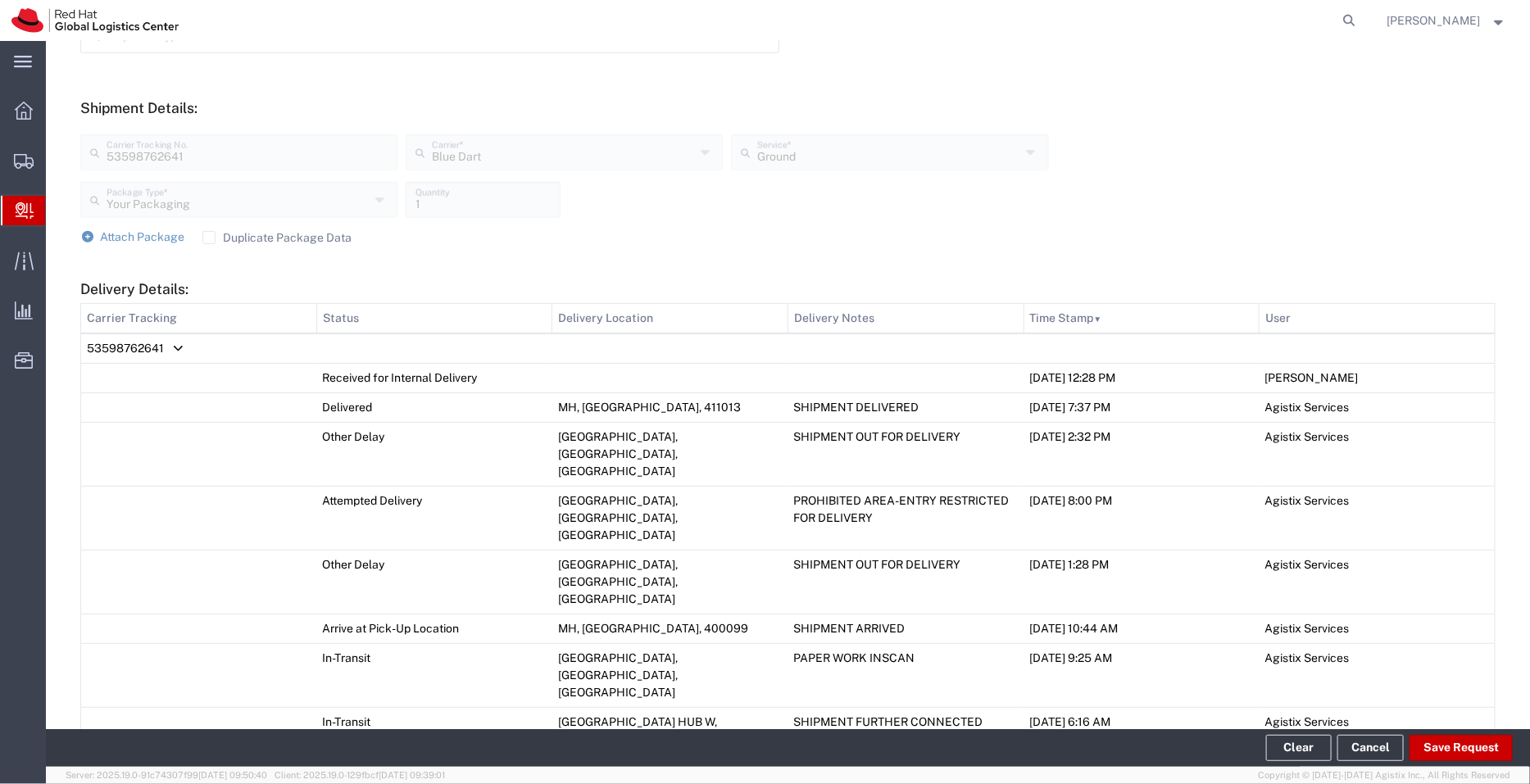
scroll to position [37, 0]
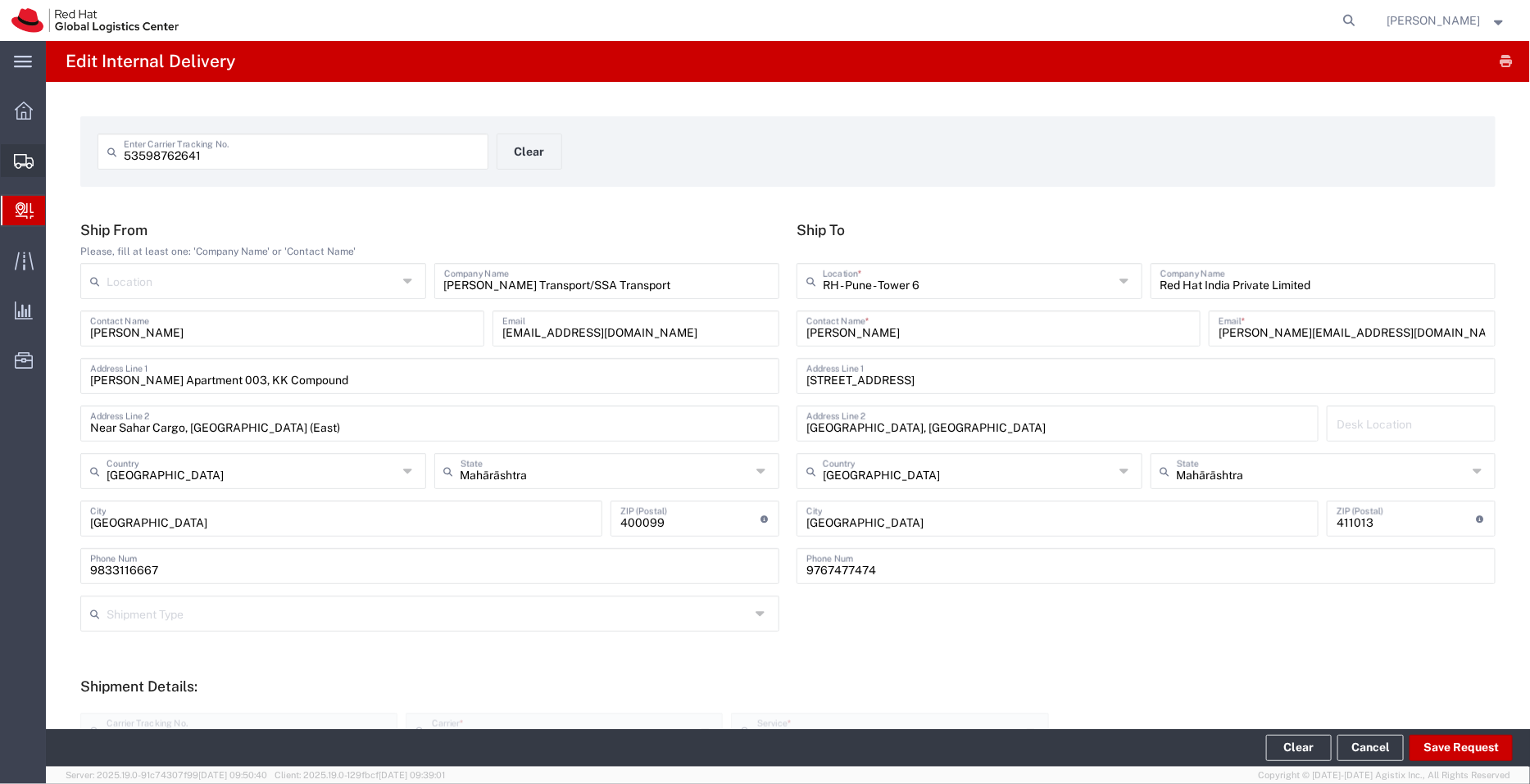
scroll to position [37, 0]
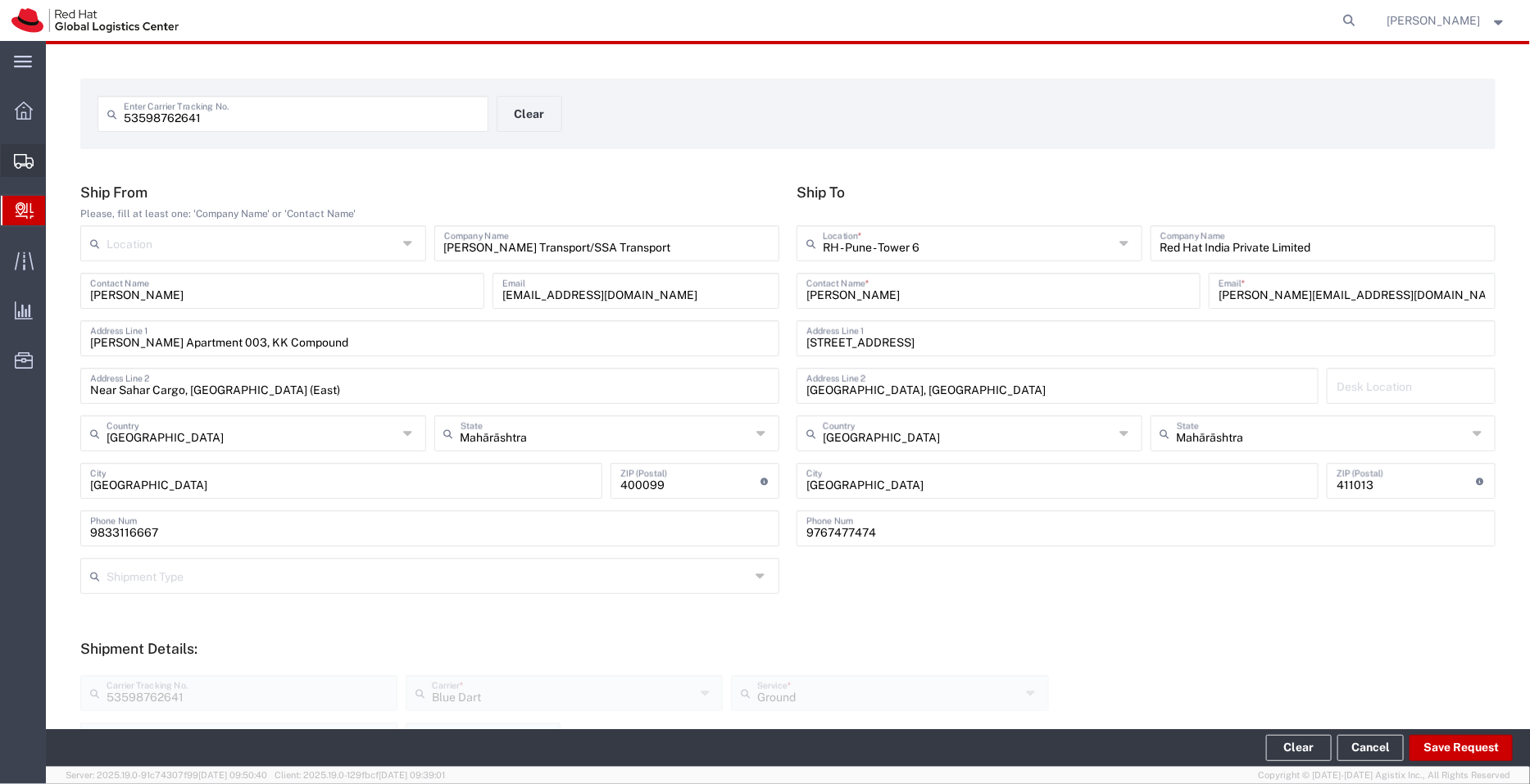
click at [0, 0] on span "Shipment Manager" at bounding box center [0, 0] width 0 height 0
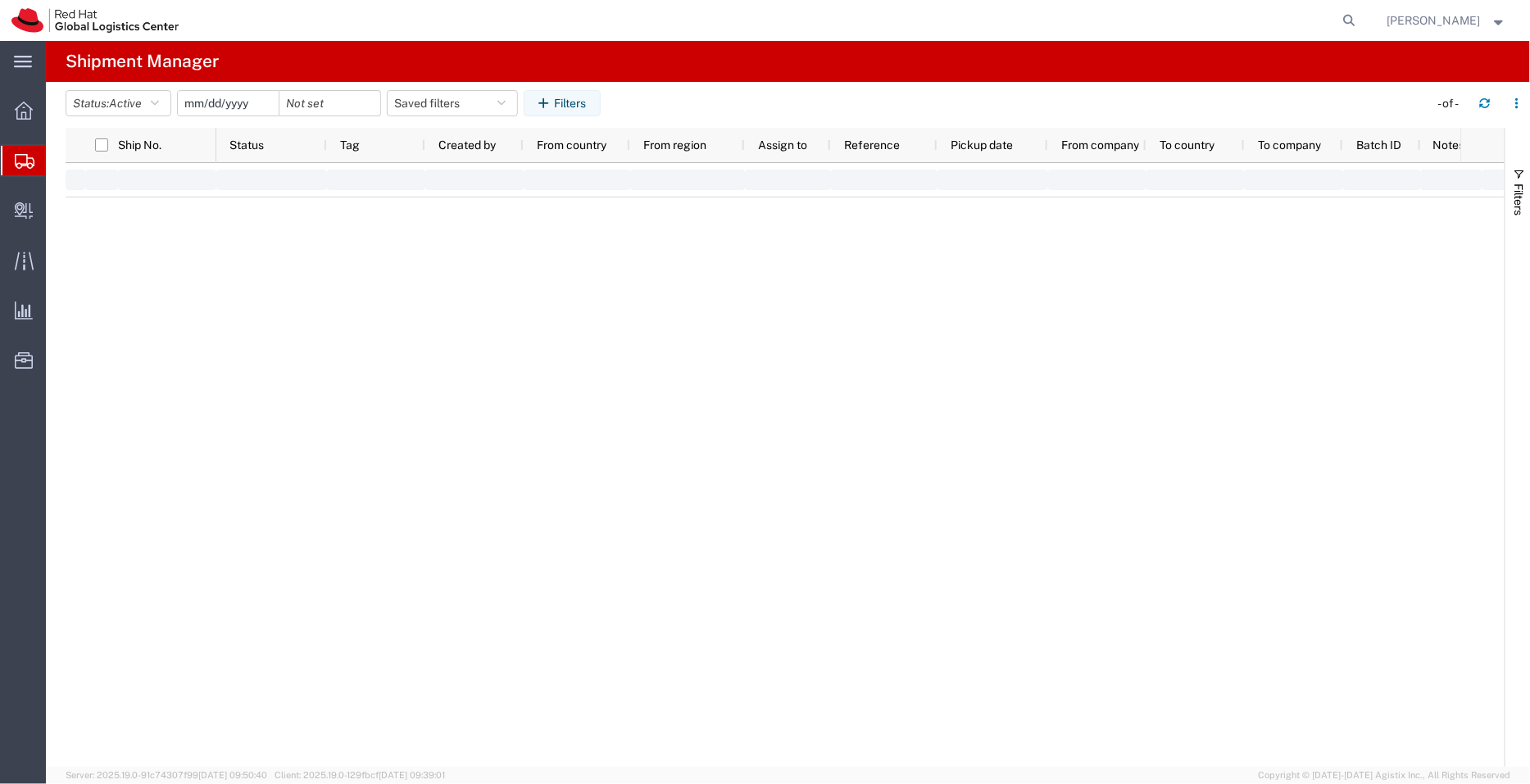
type input "[DATE]"
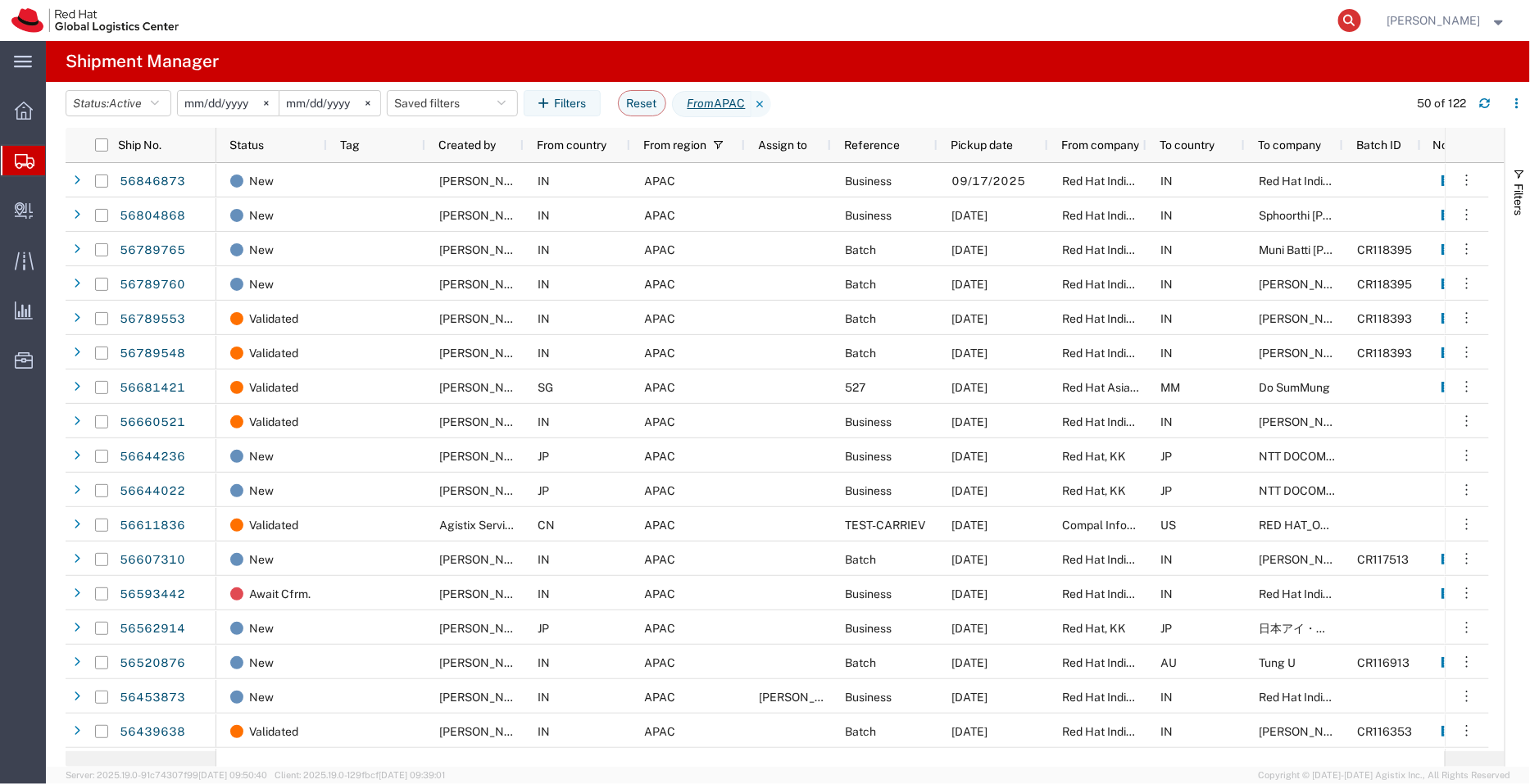
click at [1353, 18] on icon at bounding box center [1349, 20] width 23 height 23
type input "53528929436"
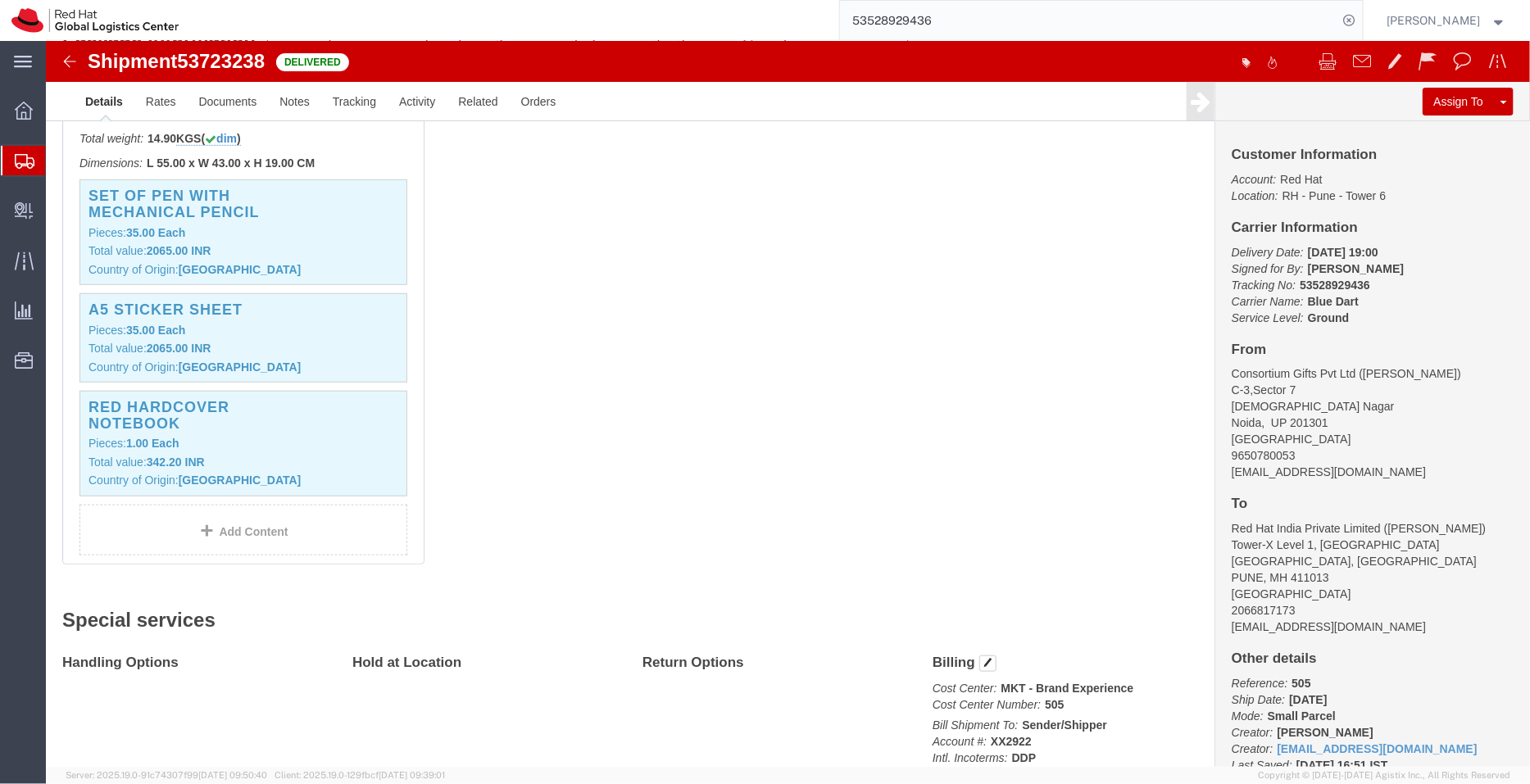
scroll to position [476, 0]
drag, startPoint x: 1323, startPoint y: 579, endPoint x: 1173, endPoint y: 587, distance: 150.2
click div "Customer Information Account: Red Hat Location: RH - [GEOGRAPHIC_DATA] - Tower …"
copy address "[EMAIL_ADDRESS][DOMAIN_NAME]"
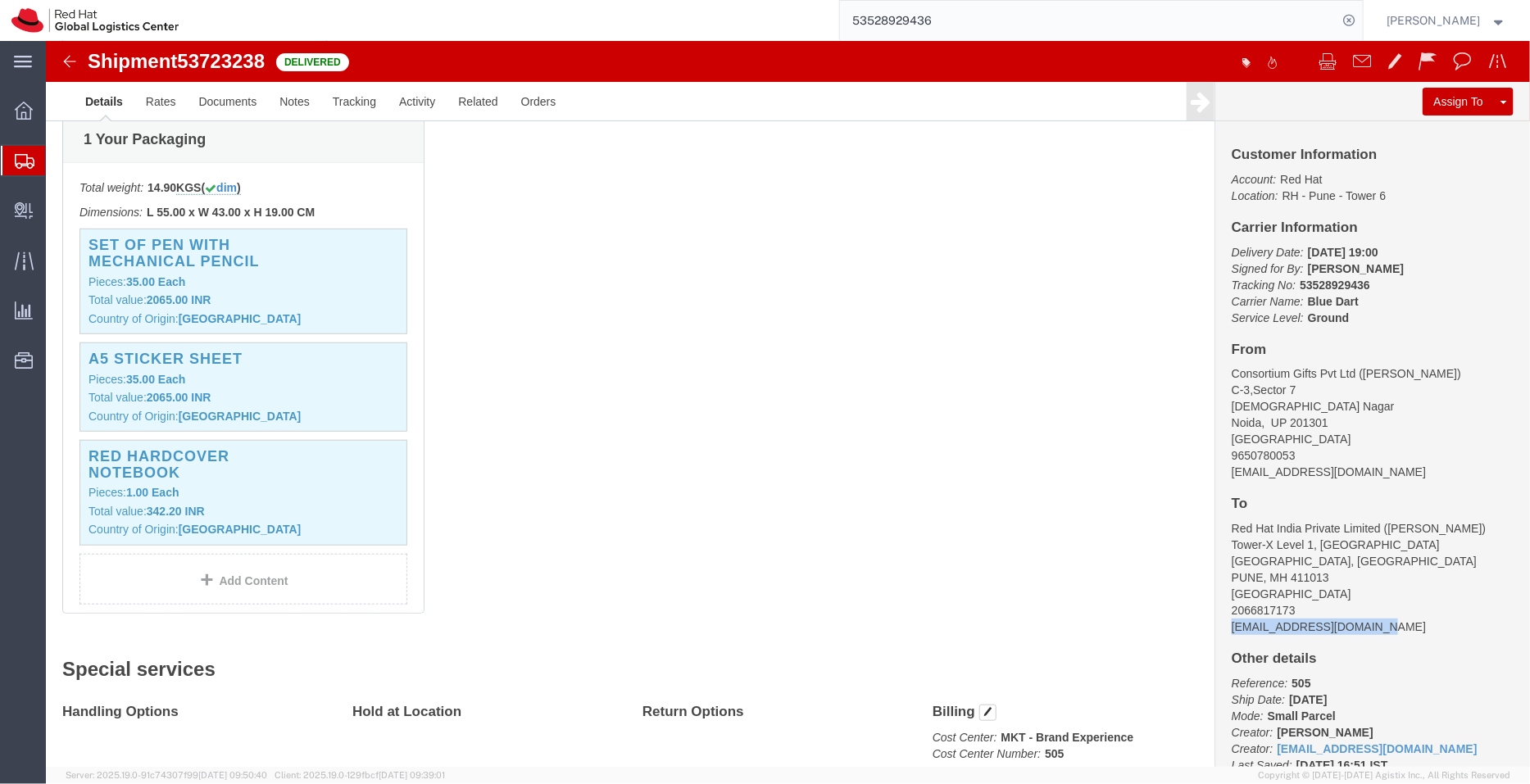
scroll to position [0, 0]
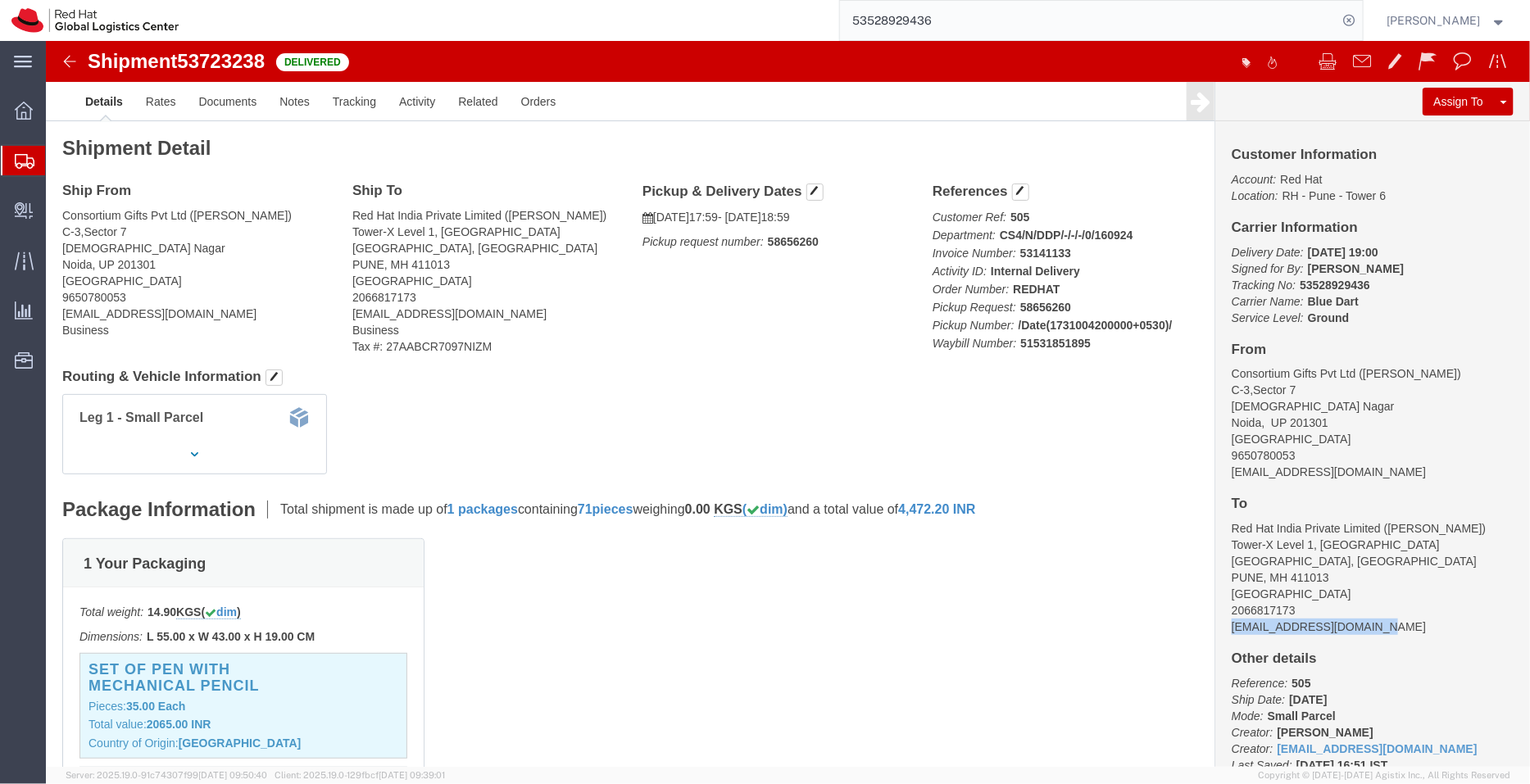
copy address "[EMAIL_ADDRESS][DOMAIN_NAME]"
click at [0, 0] on span "Shipment Manager" at bounding box center [0, 0] width 0 height 0
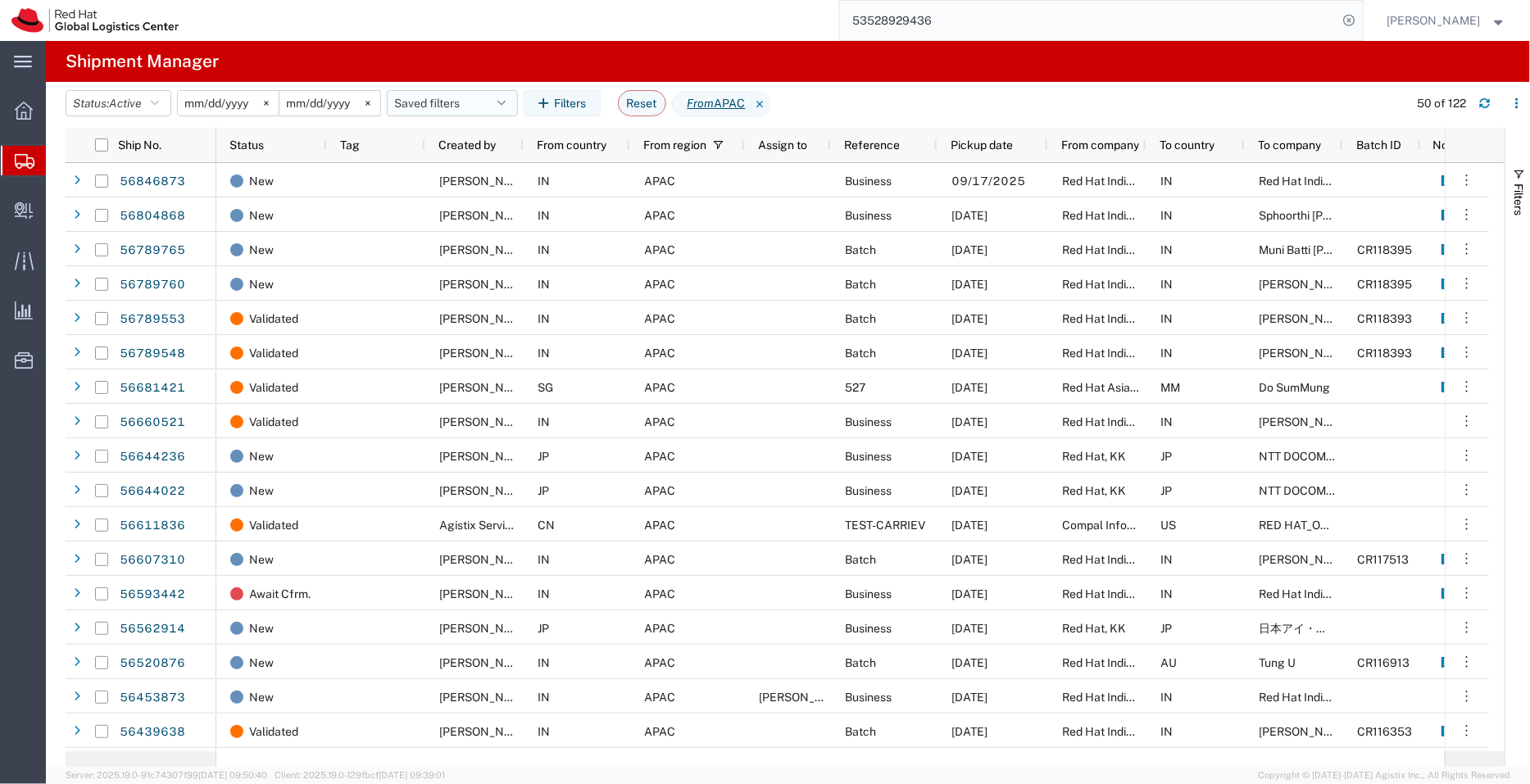
click at [424, 108] on button "Saved filters" at bounding box center [452, 103] width 131 height 26
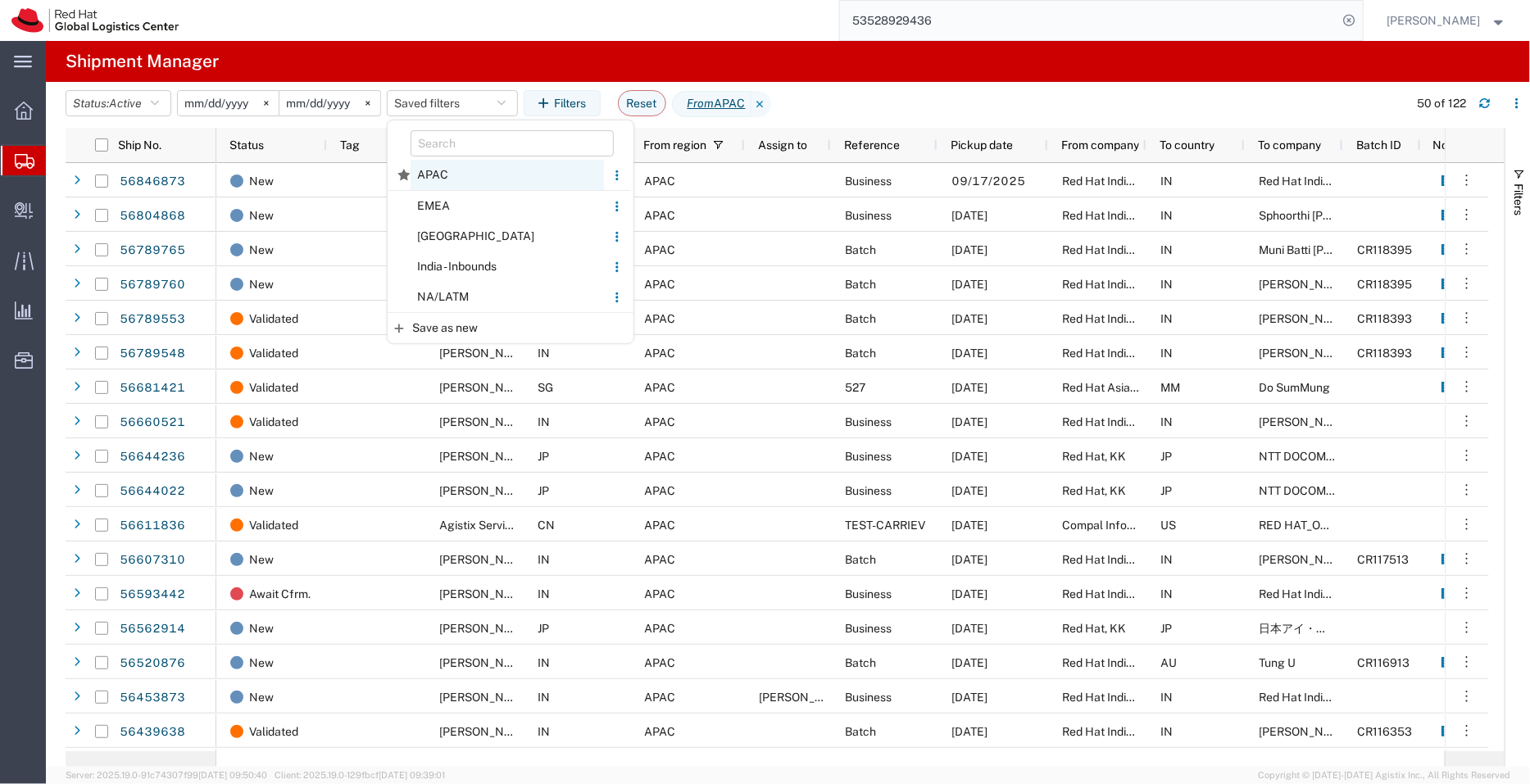
click at [438, 182] on span "APAC" at bounding box center [507, 175] width 194 height 30
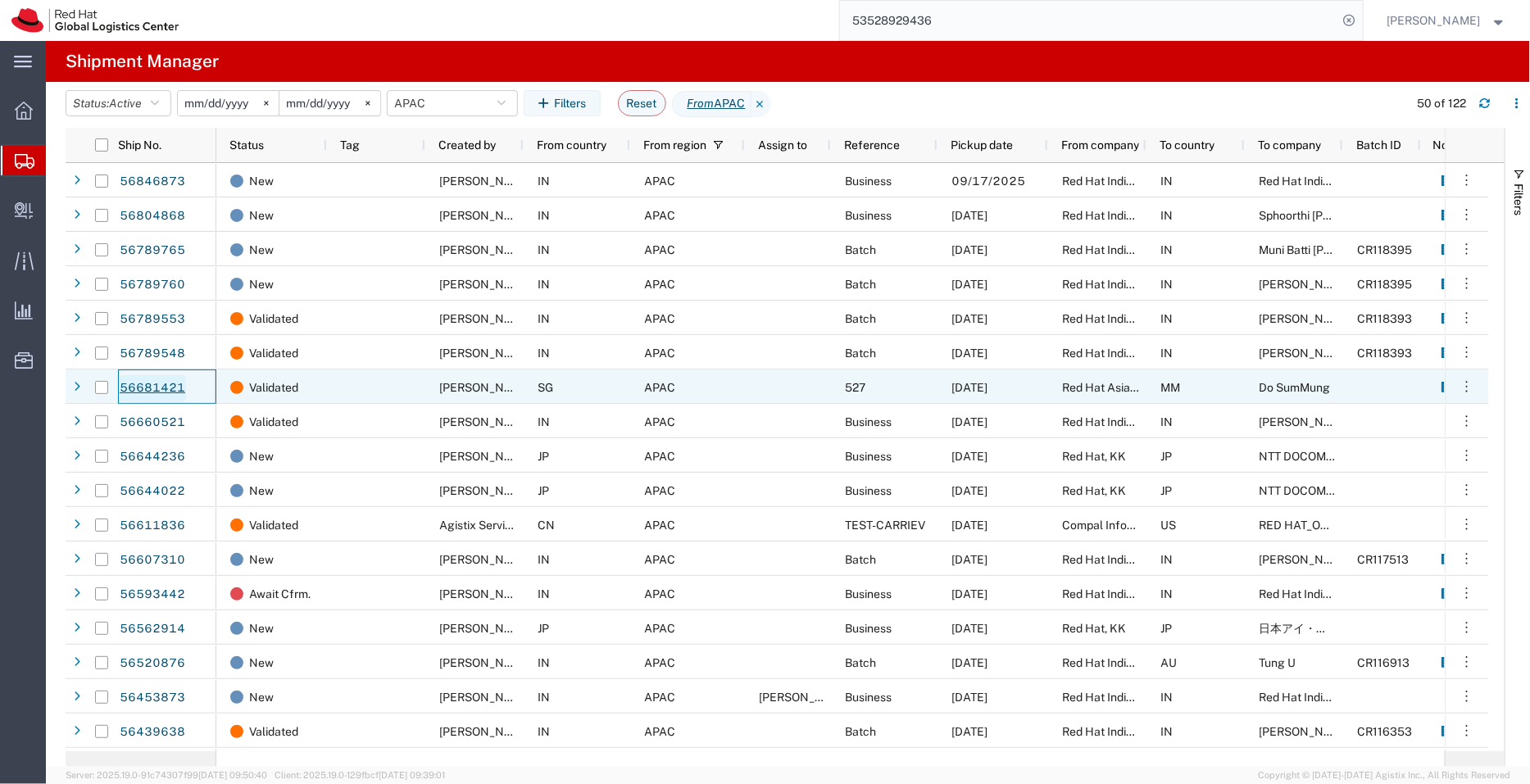
click at [166, 385] on link "56681421" at bounding box center [153, 388] width 67 height 26
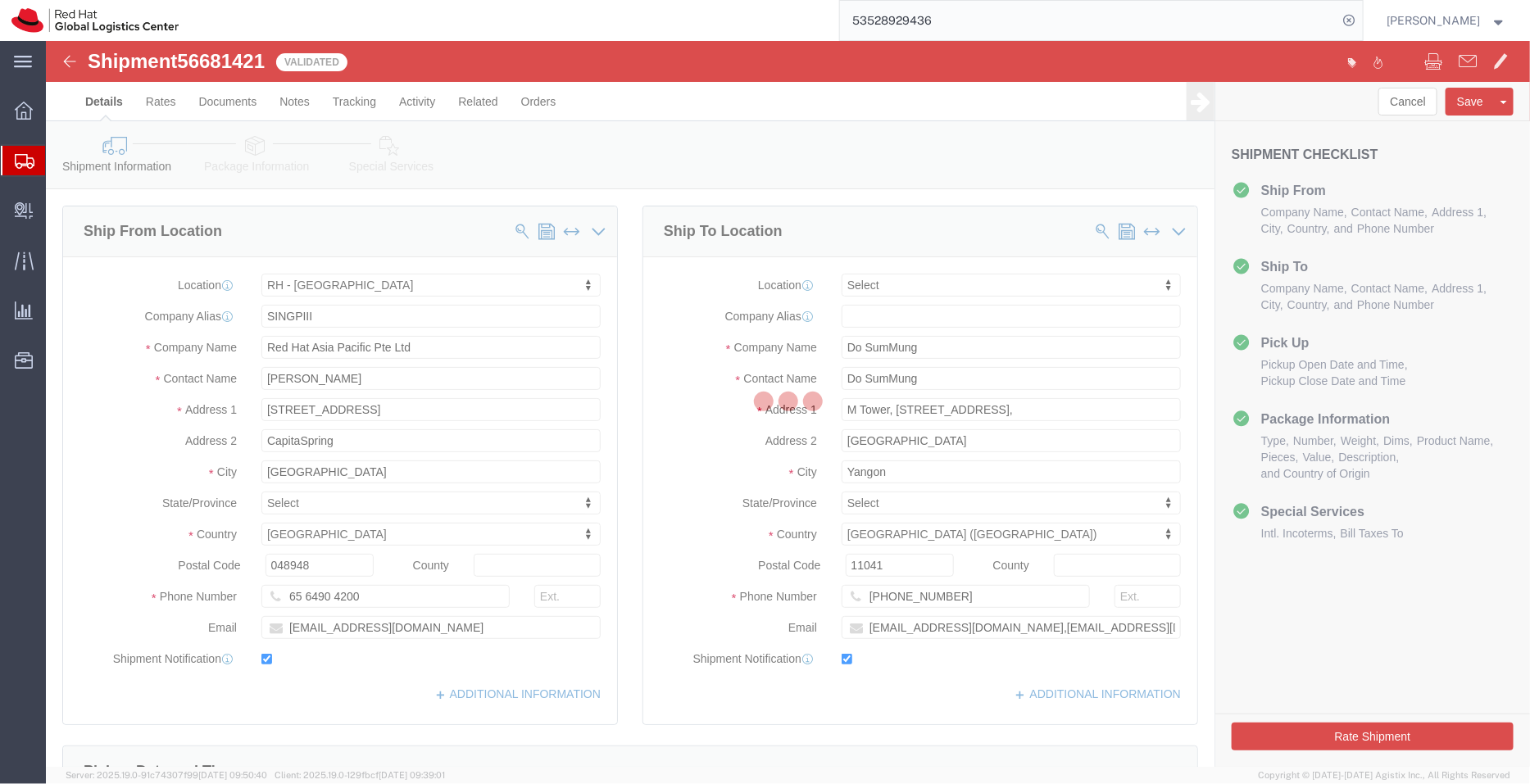
select select "51051"
select select
